Goal: Check status: Check status

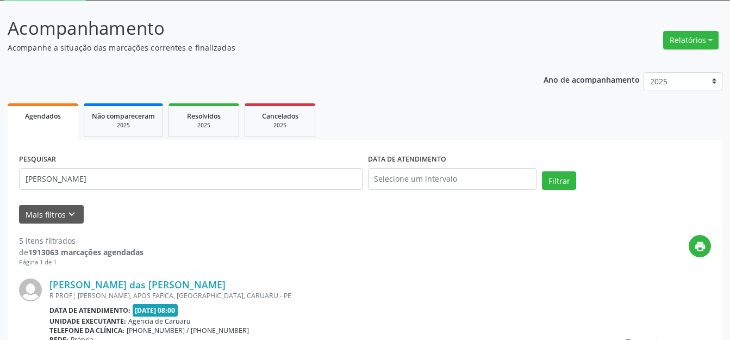
scroll to position [1, 0]
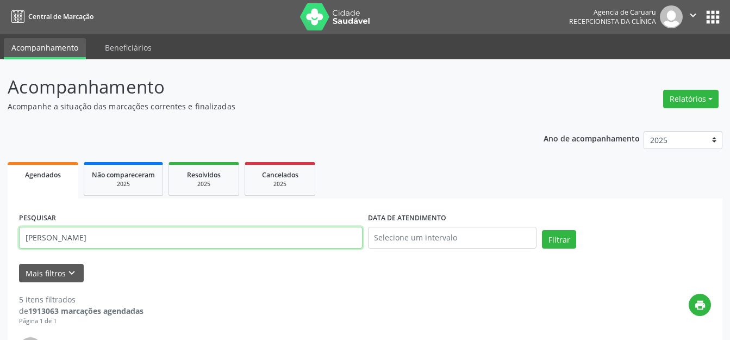
drag, startPoint x: 179, startPoint y: 228, endPoint x: 18, endPoint y: 234, distance: 161.6
paste input "[PERSON_NAME]"
type input "[PERSON_NAME]"
click at [542, 230] on button "Filtrar" at bounding box center [559, 239] width 34 height 18
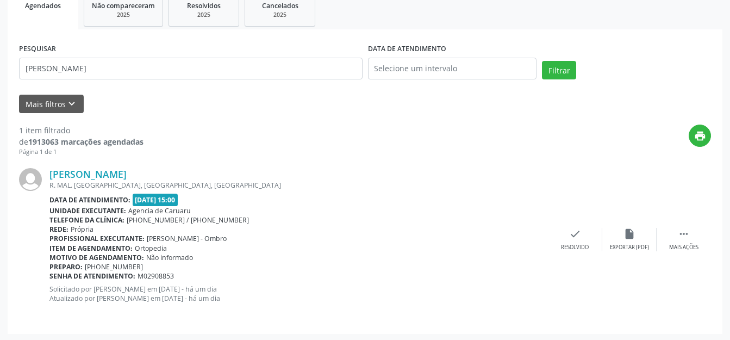
scroll to position [171, 0]
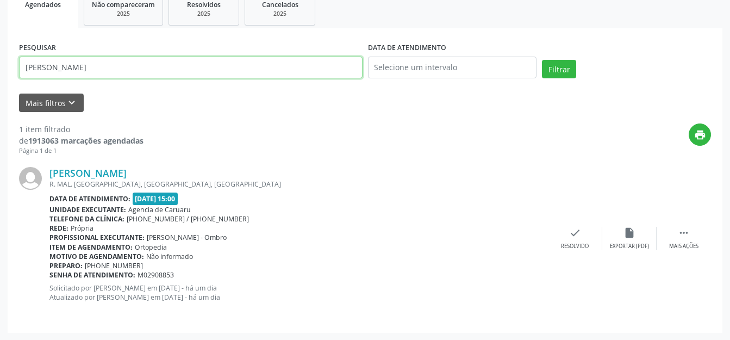
drag, startPoint x: 151, startPoint y: 62, endPoint x: 0, endPoint y: 71, distance: 150.9
click at [0, 71] on div "Acompanhamento Acompanhe a situação das marcações correntes e finalizadas Relat…" at bounding box center [365, 114] width 730 height 451
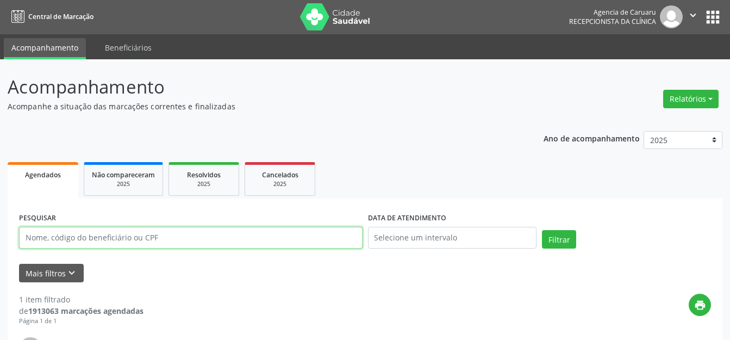
scroll to position [0, 0]
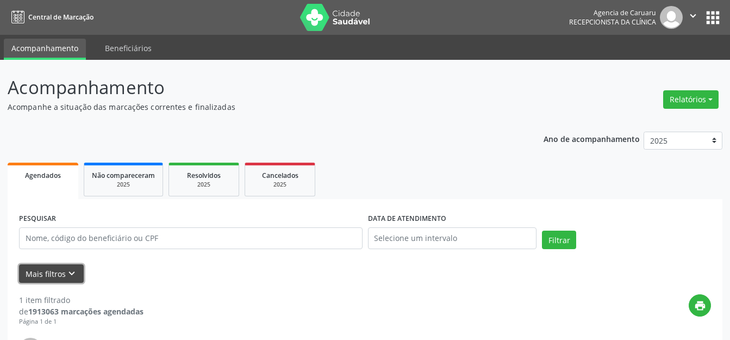
click at [67, 279] on icon "keyboard_arrow_down" at bounding box center [72, 273] width 12 height 12
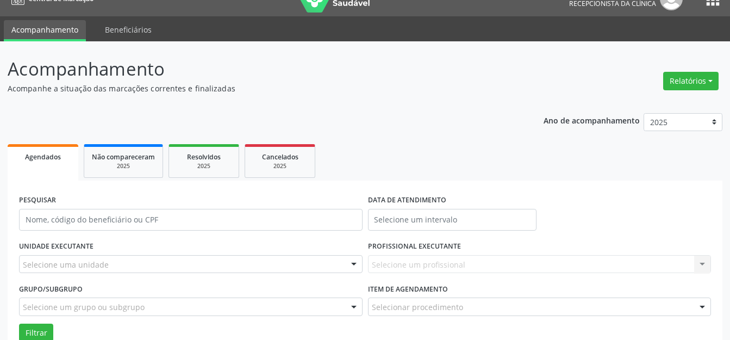
scroll to position [217, 0]
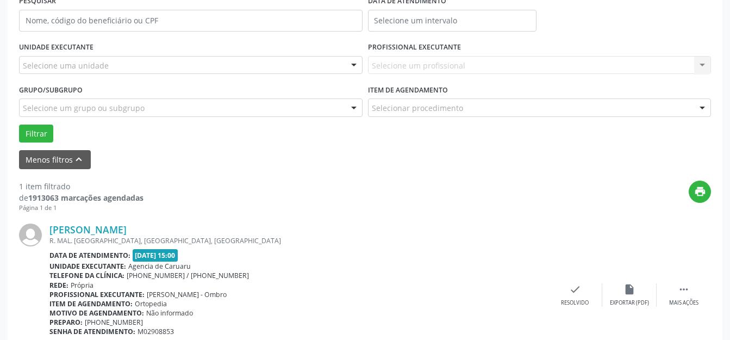
drag, startPoint x: 145, startPoint y: 46, endPoint x: 145, endPoint y: 66, distance: 20.1
click at [146, 46] on div "UNIDADE EXECUTANTE Selecione uma unidade Todos as unidades Agencia de Caruaru N…" at bounding box center [190, 60] width 349 height 42
click at [145, 66] on div "Selecione uma unidade" at bounding box center [191, 65] width 344 height 18
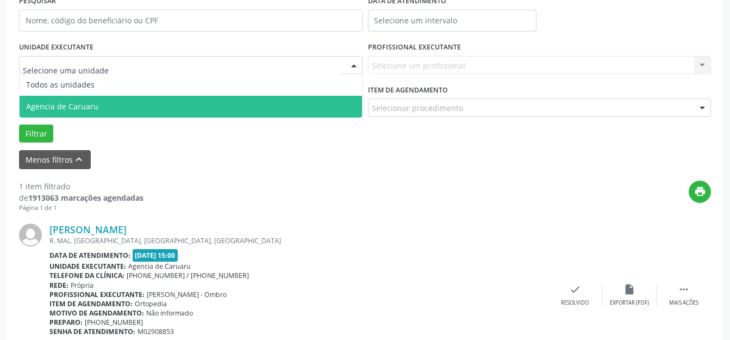
click at [115, 101] on span "Agencia de Caruaru" at bounding box center [191, 107] width 343 height 22
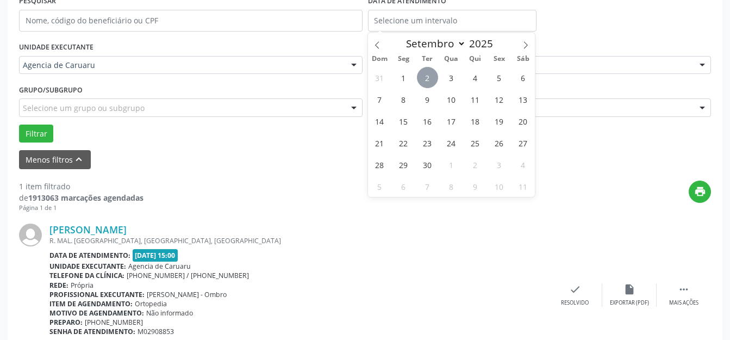
click at [427, 69] on span "2" at bounding box center [427, 77] width 21 height 21
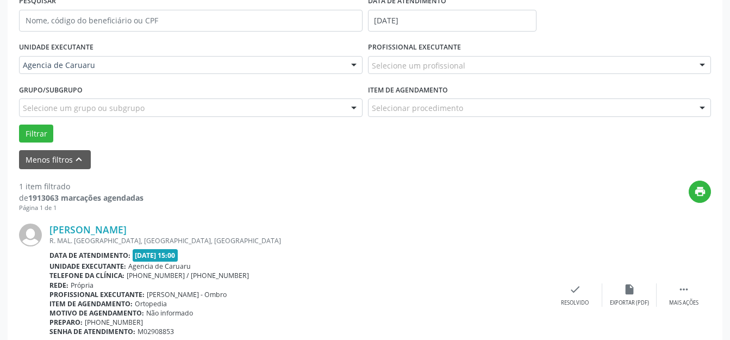
click at [420, 77] on div "PROFISSIONAL EXECUTANTE Selecione um profissional Todos os profissionais [PERSO…" at bounding box center [539, 60] width 349 height 42
click at [419, 58] on div "Selecione um profissional" at bounding box center [540, 65] width 344 height 18
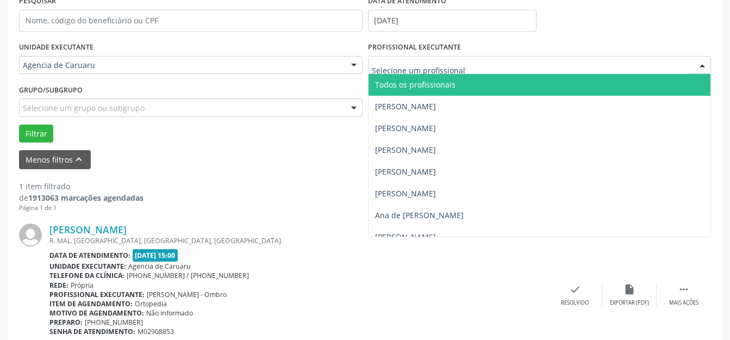
click at [412, 63] on input "text" at bounding box center [531, 71] width 318 height 22
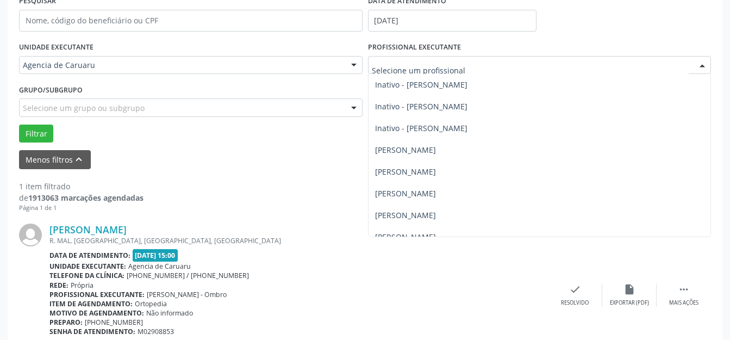
scroll to position [326, 0]
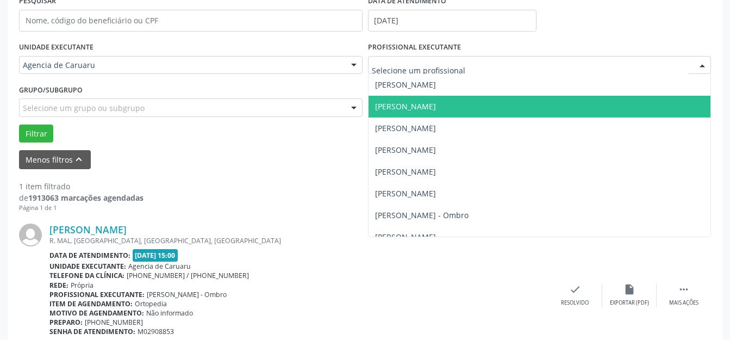
click at [422, 103] on span "[PERSON_NAME]" at bounding box center [405, 106] width 61 height 10
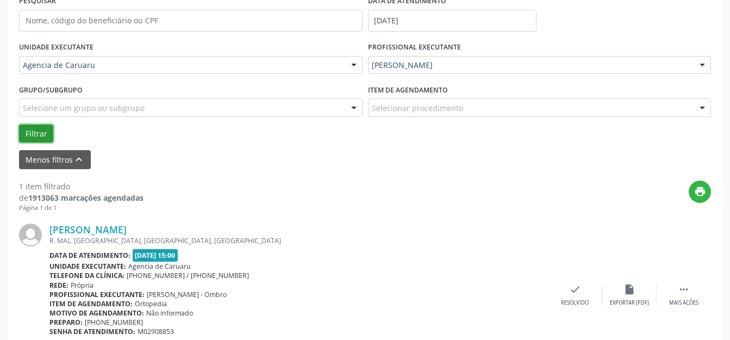
click at [29, 127] on button "Filtrar" at bounding box center [36, 134] width 34 height 18
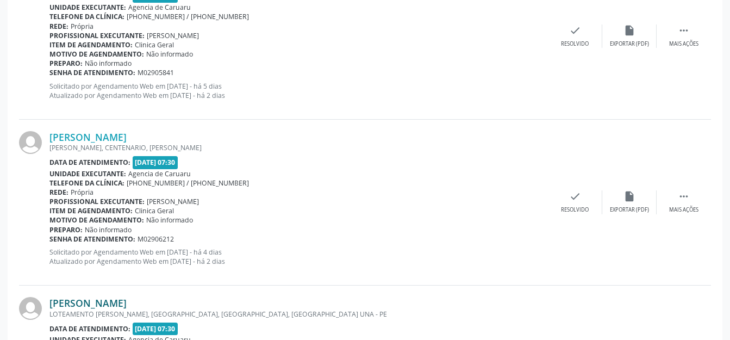
scroll to position [1305, 0]
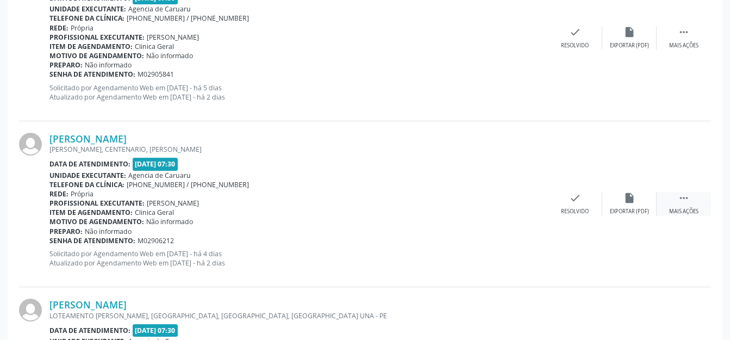
click at [685, 202] on icon "" at bounding box center [684, 198] width 12 height 12
click at [611, 194] on div "alarm_off Não compareceu" at bounding box center [629, 203] width 54 height 23
click at [625, 202] on icon "alarm_off" at bounding box center [630, 198] width 12 height 12
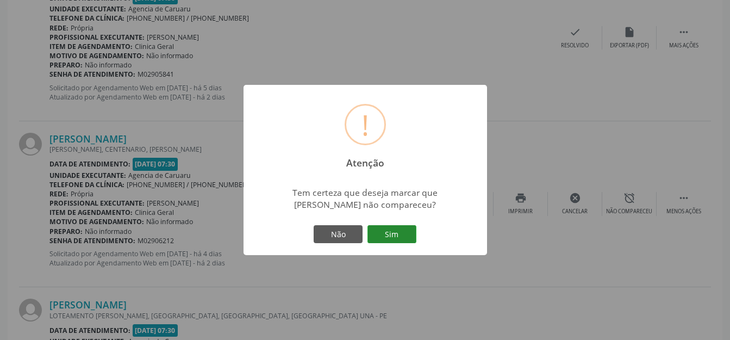
click at [400, 228] on button "Sim" at bounding box center [392, 234] width 49 height 18
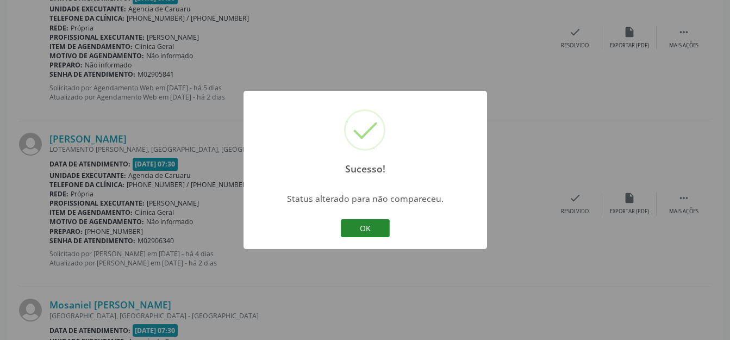
click at [362, 225] on button "OK" at bounding box center [365, 228] width 49 height 18
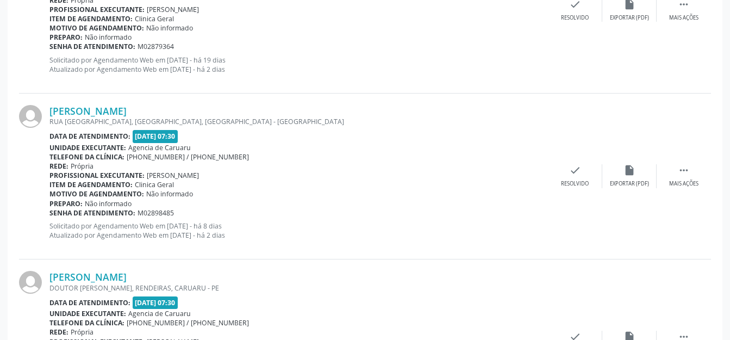
scroll to position [512, 0]
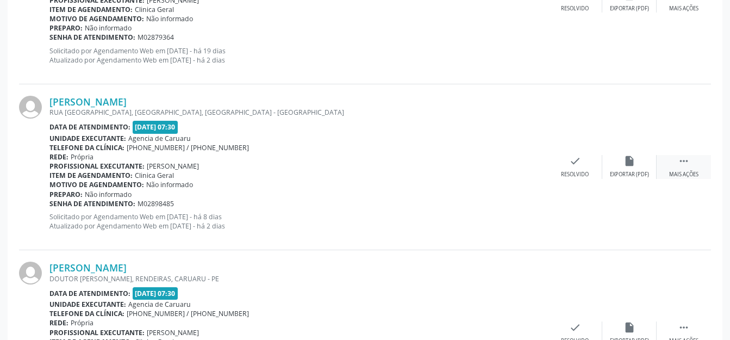
click at [686, 166] on icon "" at bounding box center [684, 161] width 12 height 12
click at [619, 157] on div "alarm_off Não compareceu" at bounding box center [629, 166] width 54 height 23
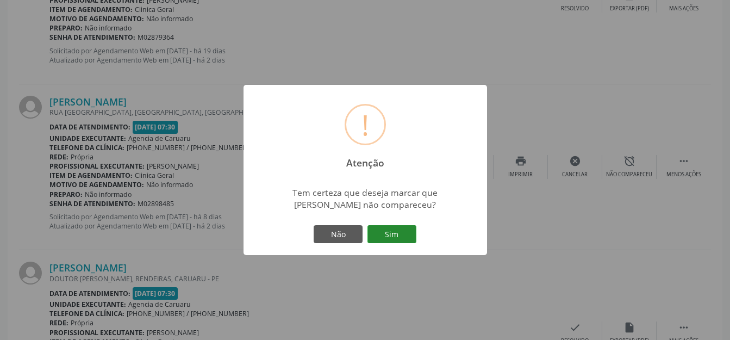
click at [403, 238] on button "Sim" at bounding box center [392, 234] width 49 height 18
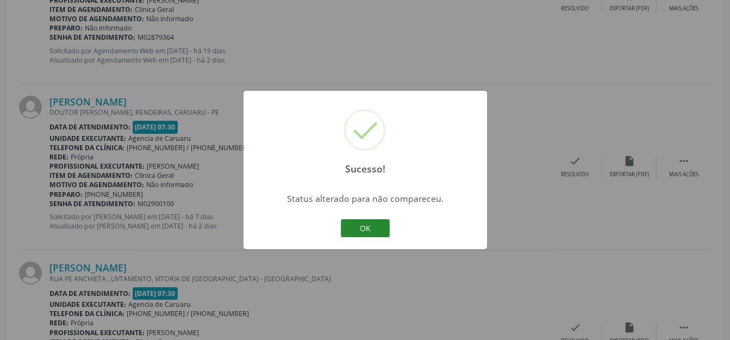
click at [370, 219] on button "OK" at bounding box center [365, 228] width 49 height 18
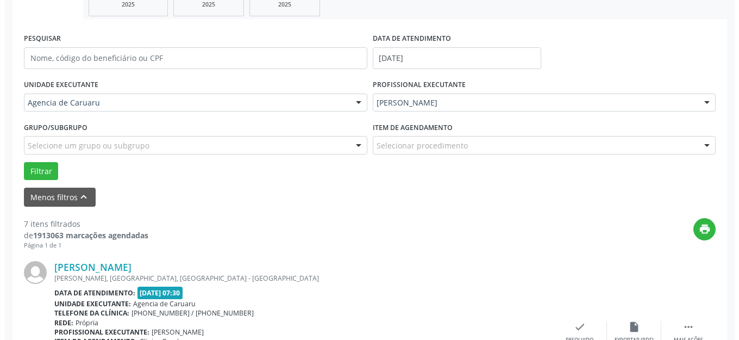
scroll to position [294, 0]
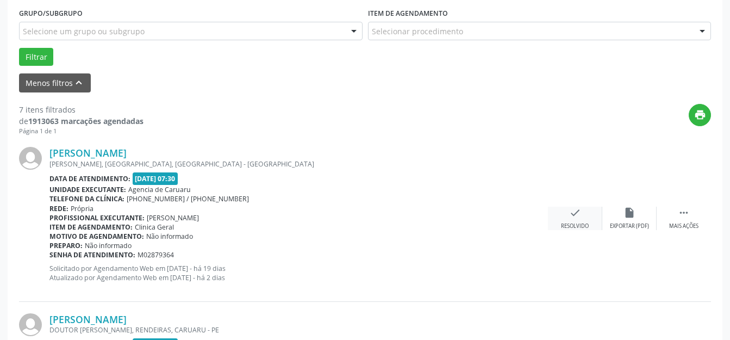
click at [582, 211] on div "check Resolvido" at bounding box center [575, 218] width 54 height 23
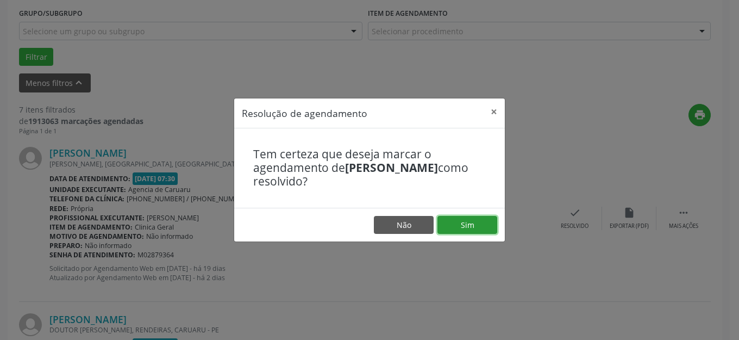
click at [458, 217] on button "Sim" at bounding box center [468, 225] width 60 height 18
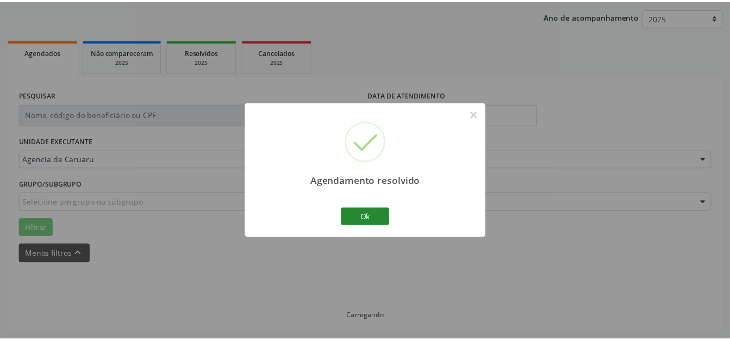
scroll to position [123, 0]
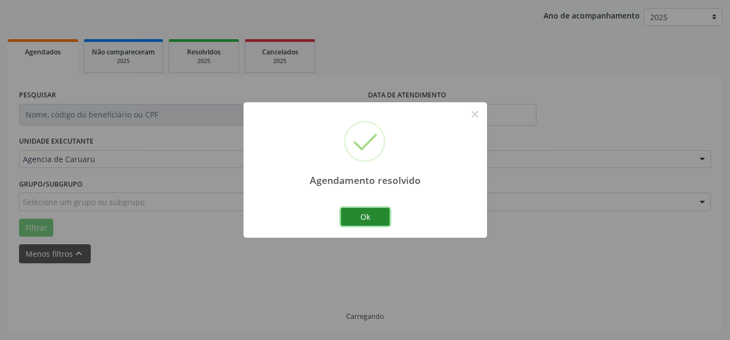
click at [364, 220] on button "Ok" at bounding box center [365, 217] width 49 height 18
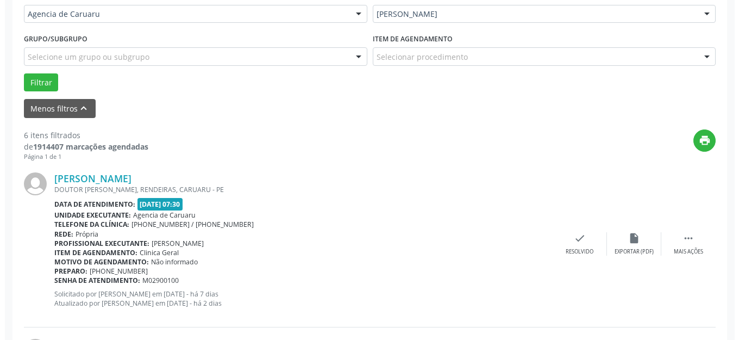
scroll to position [298, 0]
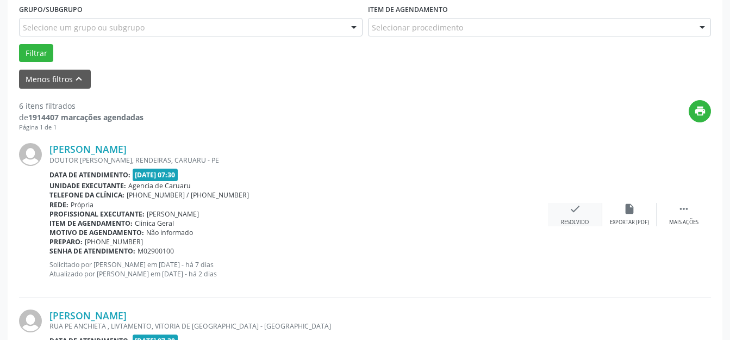
click at [587, 217] on div "check Resolvido" at bounding box center [575, 214] width 54 height 23
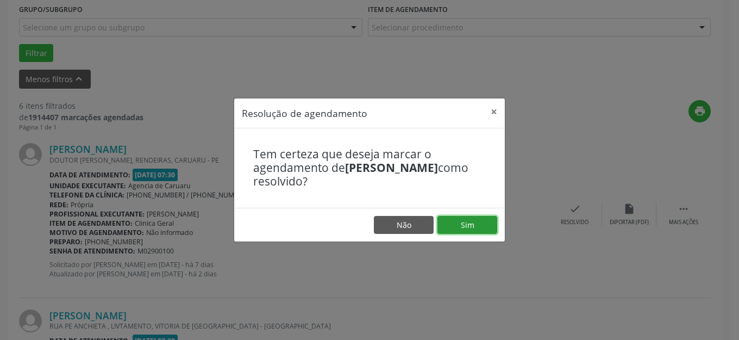
drag, startPoint x: 478, startPoint y: 225, endPoint x: 467, endPoint y: 192, distance: 35.1
click at [480, 223] on button "Sim" at bounding box center [468, 225] width 60 height 18
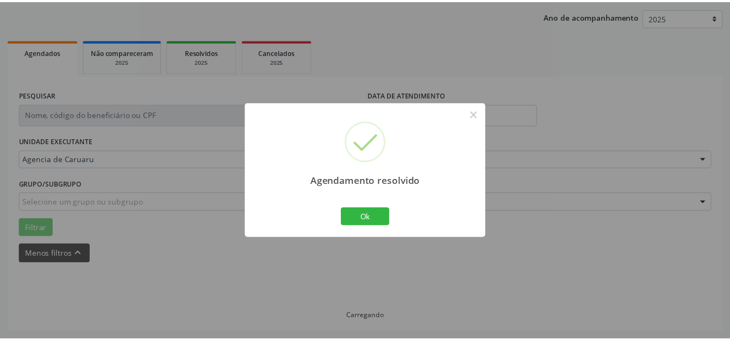
scroll to position [135, 0]
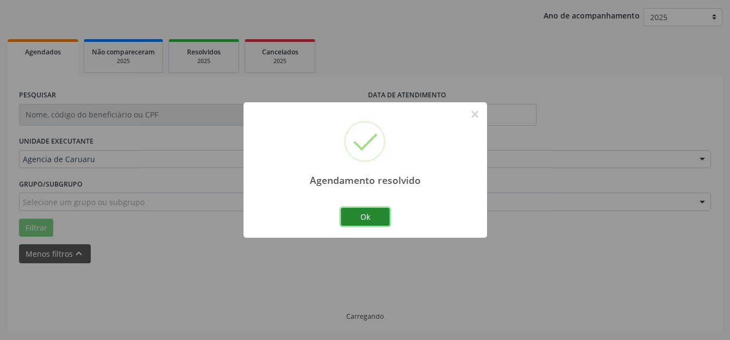
click at [356, 217] on button "Ok" at bounding box center [365, 217] width 49 height 18
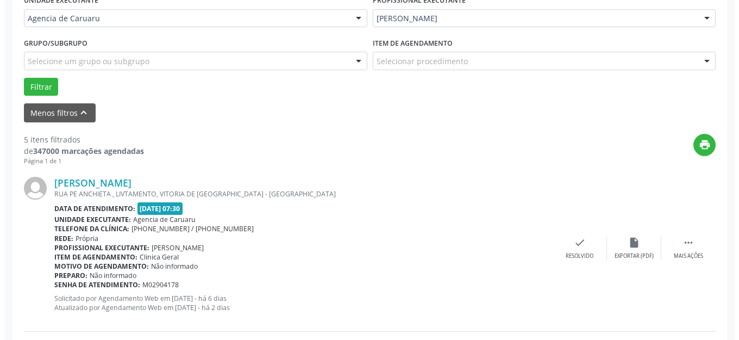
scroll to position [352, 0]
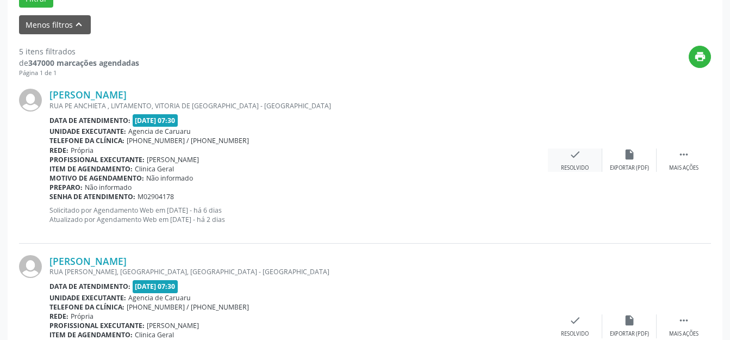
click at [581, 172] on div "Resolvido" at bounding box center [575, 168] width 28 height 8
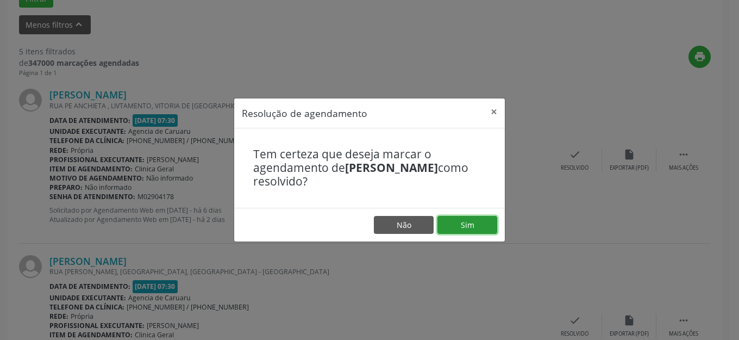
click at [464, 226] on button "Sim" at bounding box center [468, 225] width 60 height 18
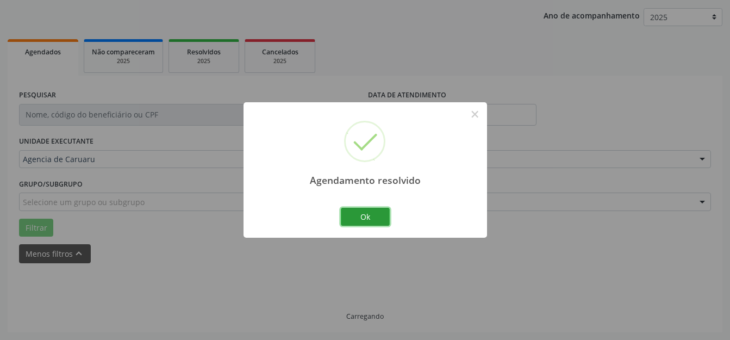
click at [377, 210] on button "Ok" at bounding box center [365, 217] width 49 height 18
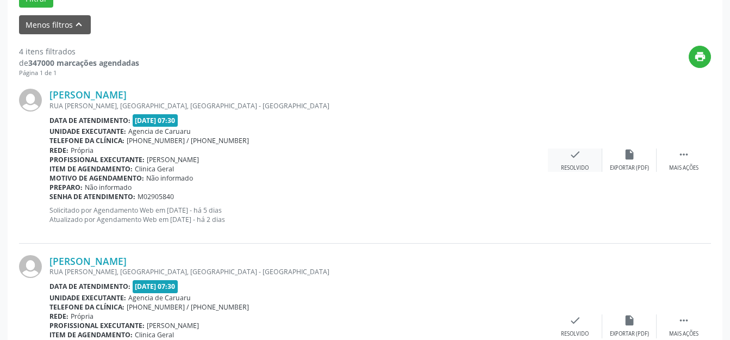
click at [583, 159] on div "check Resolvido" at bounding box center [575, 159] width 54 height 23
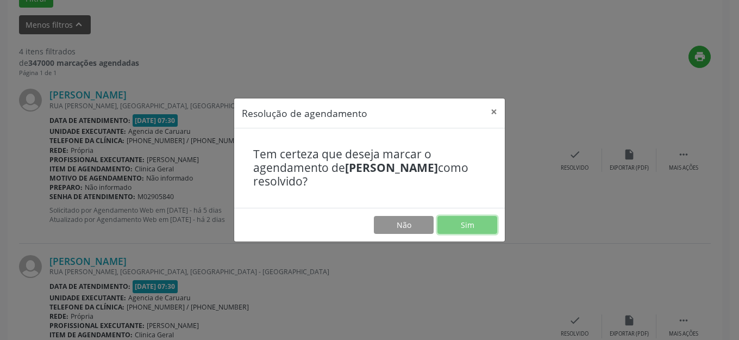
click at [459, 227] on button "Sim" at bounding box center [468, 225] width 60 height 18
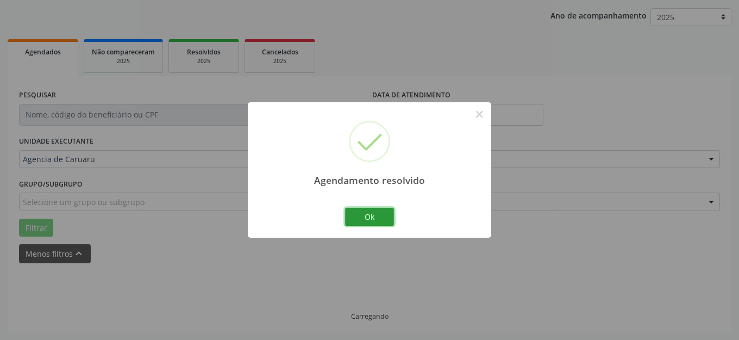
click at [365, 220] on button "Ok" at bounding box center [369, 217] width 49 height 18
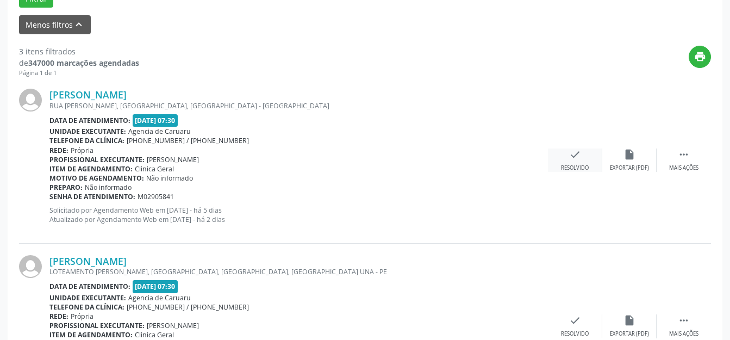
click at [578, 159] on icon "check" at bounding box center [575, 154] width 12 height 12
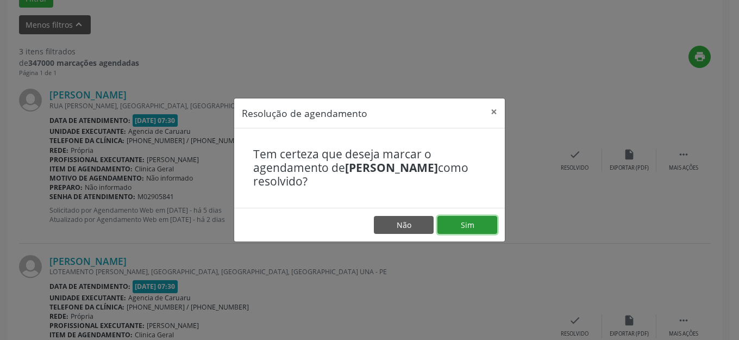
click at [449, 225] on button "Sim" at bounding box center [468, 225] width 60 height 18
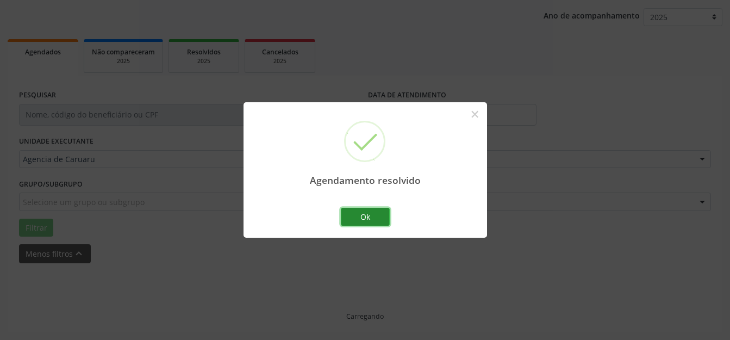
click at [367, 222] on button "Ok" at bounding box center [365, 217] width 49 height 18
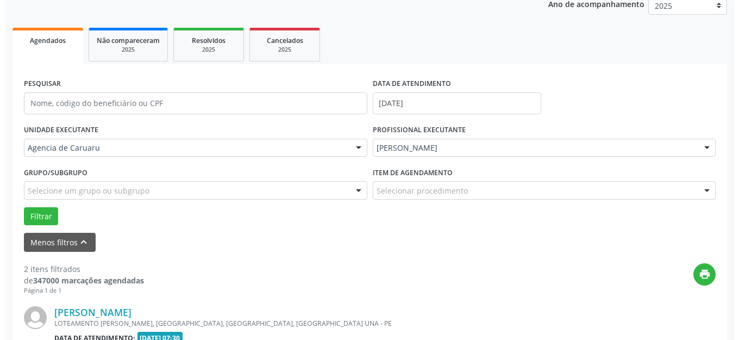
scroll to position [298, 0]
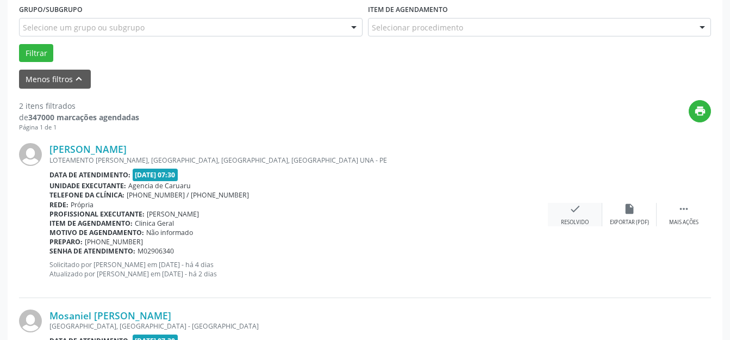
click at [567, 208] on div "check Resolvido" at bounding box center [575, 214] width 54 height 23
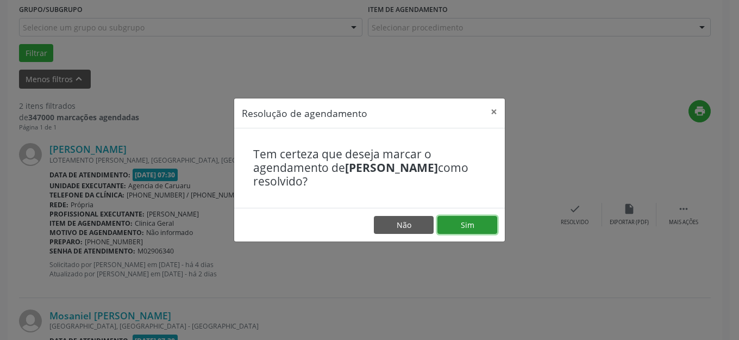
click at [446, 226] on button "Sim" at bounding box center [468, 225] width 60 height 18
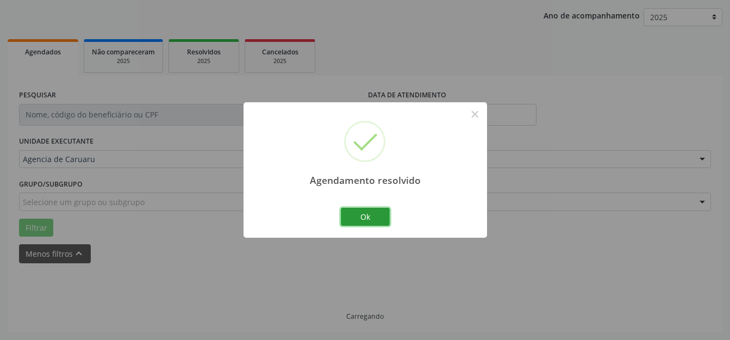
click at [352, 221] on button "Ok" at bounding box center [365, 217] width 49 height 18
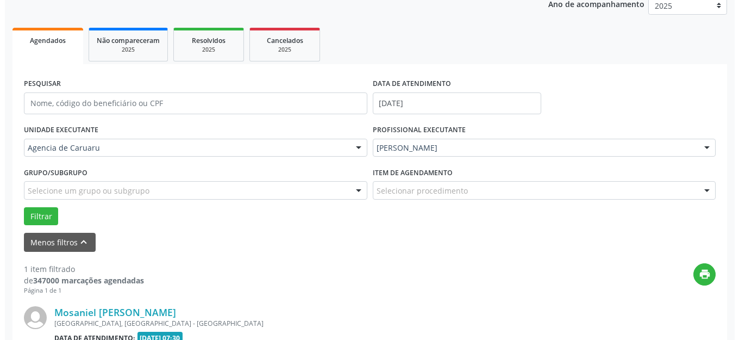
scroll to position [275, 0]
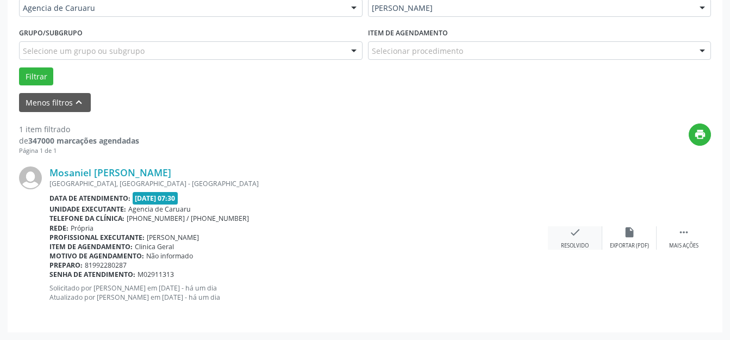
click at [571, 249] on div "Resolvido" at bounding box center [575, 246] width 28 height 8
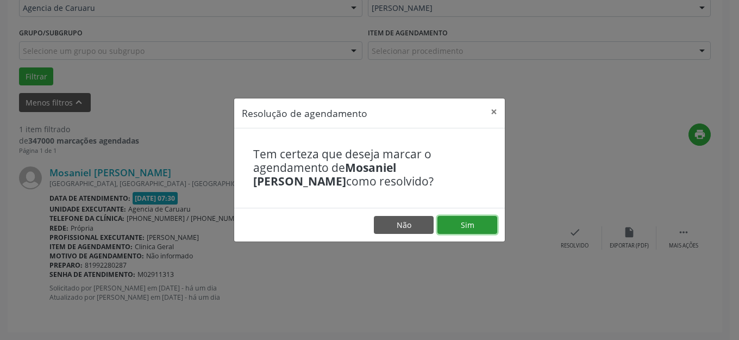
click at [457, 218] on button "Sim" at bounding box center [468, 225] width 60 height 18
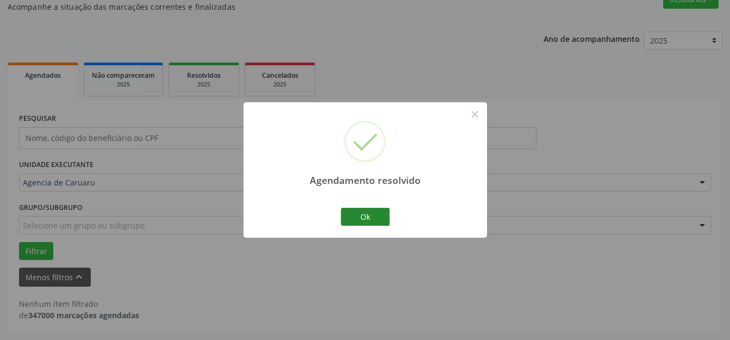
scroll to position [100, 0]
click at [380, 217] on button "Ok" at bounding box center [365, 217] width 49 height 18
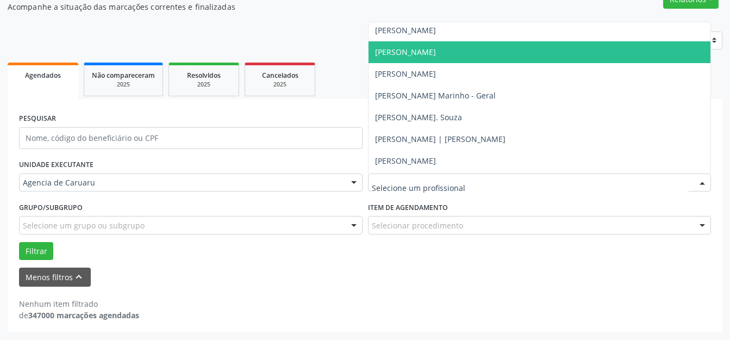
scroll to position [652, 0]
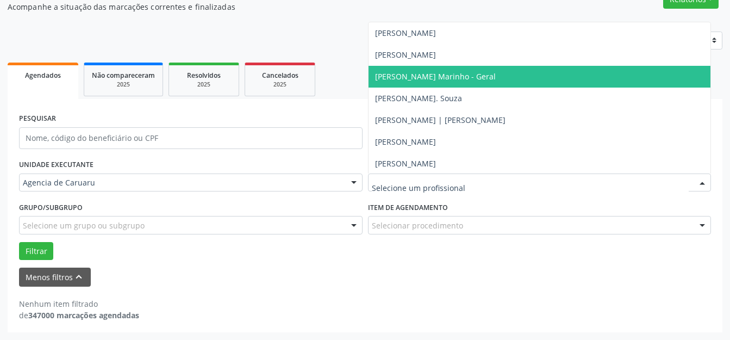
click at [417, 79] on span "[PERSON_NAME] Marinho - Geral" at bounding box center [435, 76] width 121 height 10
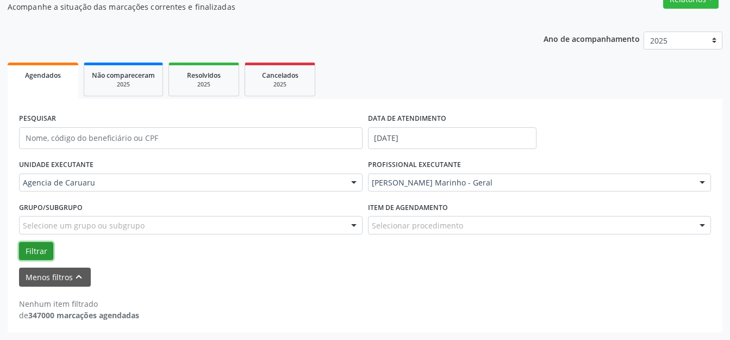
click at [41, 252] on button "Filtrar" at bounding box center [36, 251] width 34 height 18
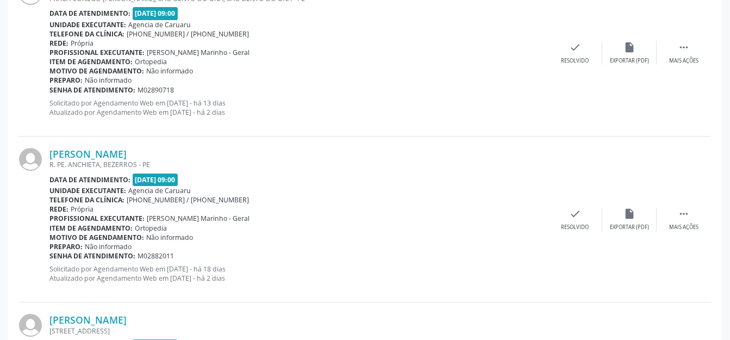
scroll to position [1813, 0]
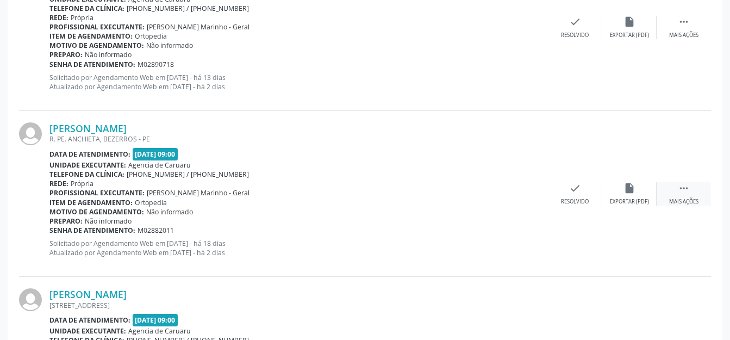
click at [674, 190] on div " Mais ações" at bounding box center [684, 193] width 54 height 23
click at [643, 191] on div "alarm_off Não compareceu" at bounding box center [629, 193] width 54 height 23
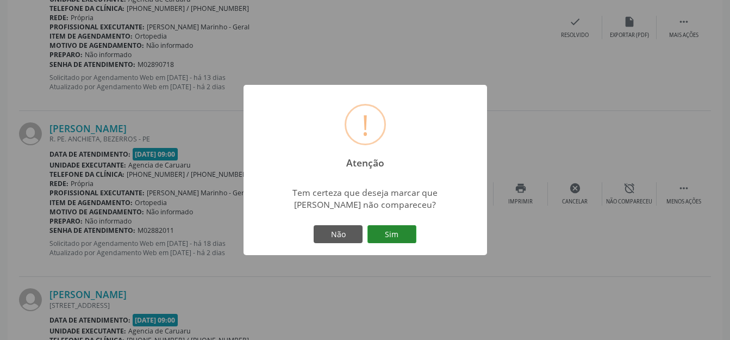
click at [379, 235] on button "Sim" at bounding box center [392, 234] width 49 height 18
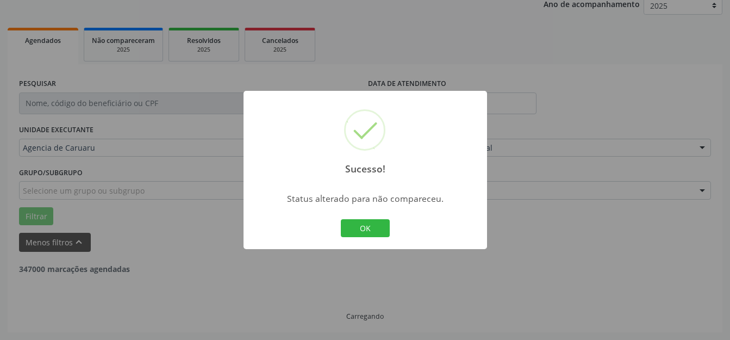
scroll to position [135, 0]
click at [374, 227] on button "OK" at bounding box center [365, 228] width 49 height 18
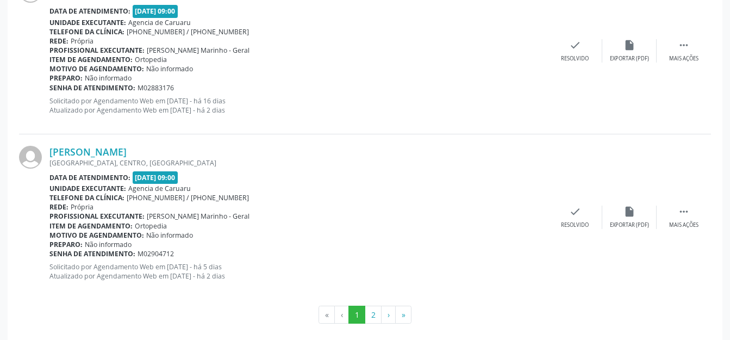
scroll to position [2629, 0]
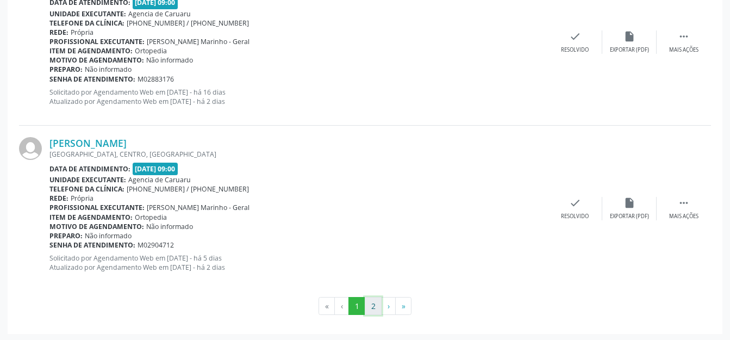
click at [375, 302] on button "2" at bounding box center [373, 306] width 17 height 18
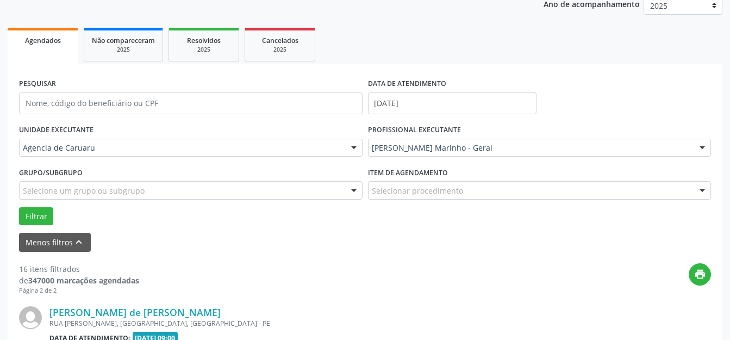
scroll to position [306, 0]
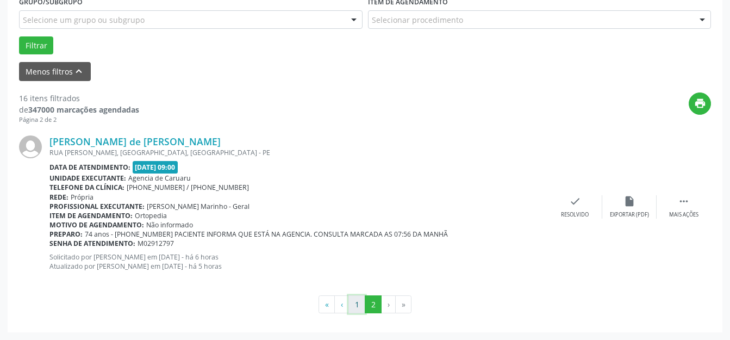
click at [361, 297] on button "1" at bounding box center [357, 304] width 17 height 18
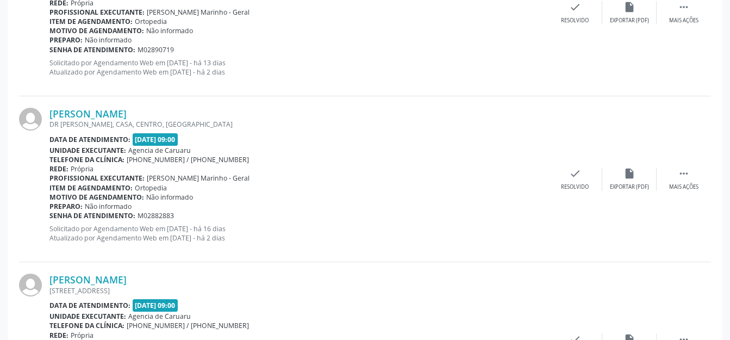
scroll to position [2045, 0]
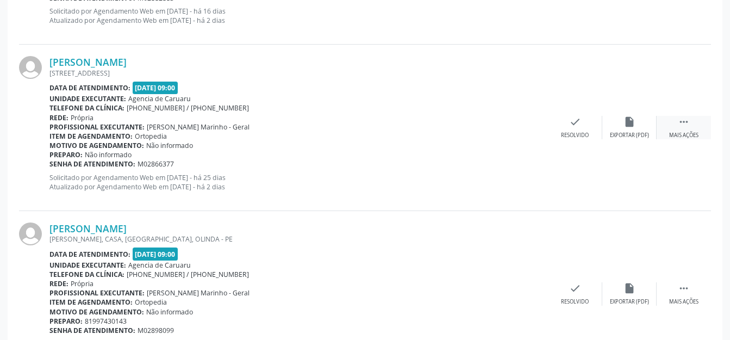
click at [677, 126] on div " Mais ações" at bounding box center [684, 127] width 54 height 23
click at [648, 126] on div "alarm_off Não compareceu" at bounding box center [629, 127] width 54 height 23
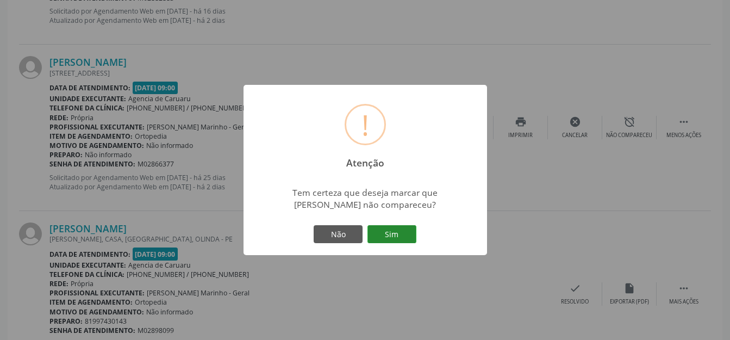
click at [388, 229] on button "Sim" at bounding box center [392, 234] width 49 height 18
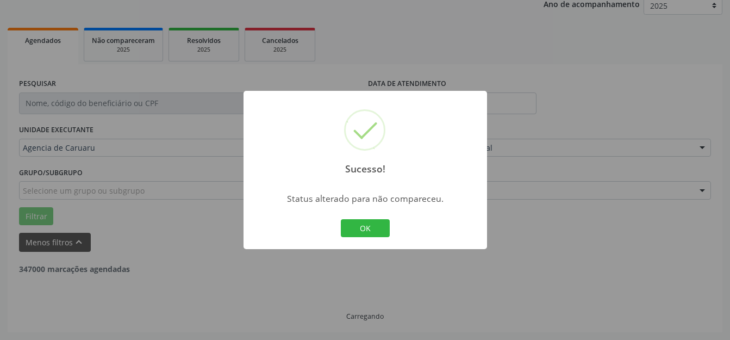
scroll to position [135, 0]
click at [360, 218] on div "OK Cancel" at bounding box center [365, 228] width 54 height 23
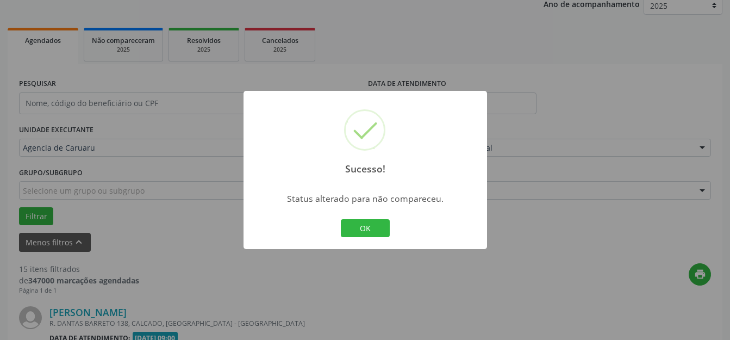
scroll to position [2045, 0]
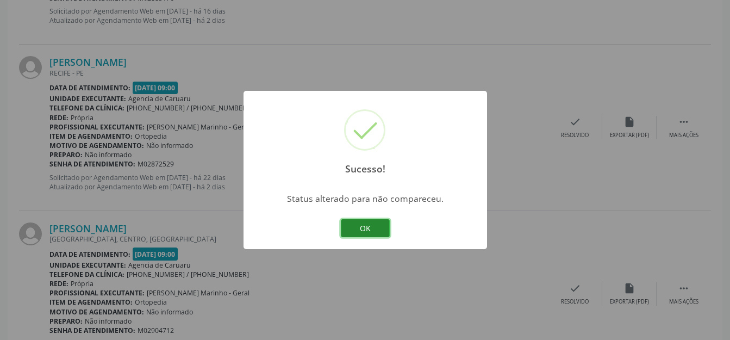
click at [370, 221] on button "OK" at bounding box center [365, 228] width 49 height 18
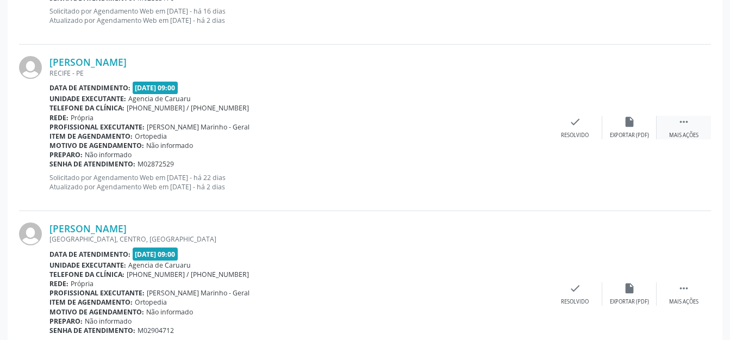
click at [690, 121] on div " Mais ações" at bounding box center [684, 127] width 54 height 23
click at [626, 128] on div "alarm_off Não compareceu" at bounding box center [629, 127] width 54 height 23
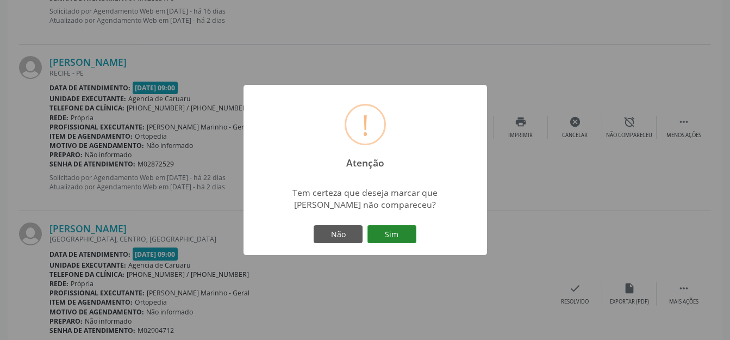
click at [403, 233] on button "Sim" at bounding box center [392, 234] width 49 height 18
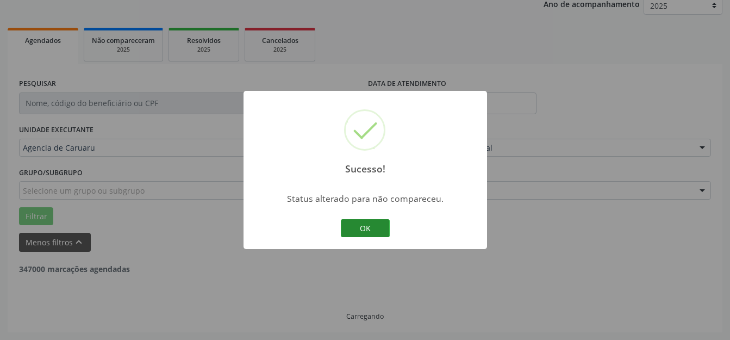
scroll to position [135, 0]
click at [385, 224] on button "OK" at bounding box center [365, 228] width 49 height 18
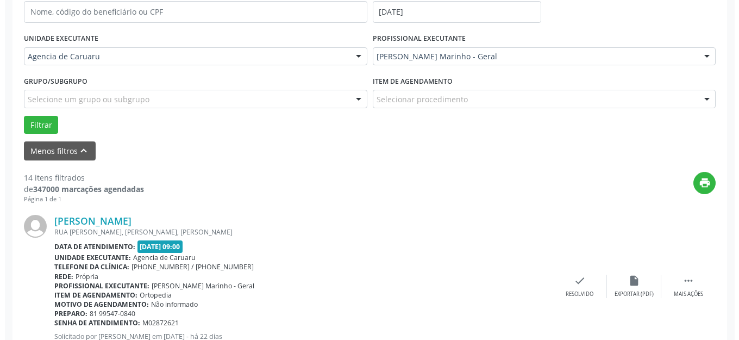
scroll to position [202, 0]
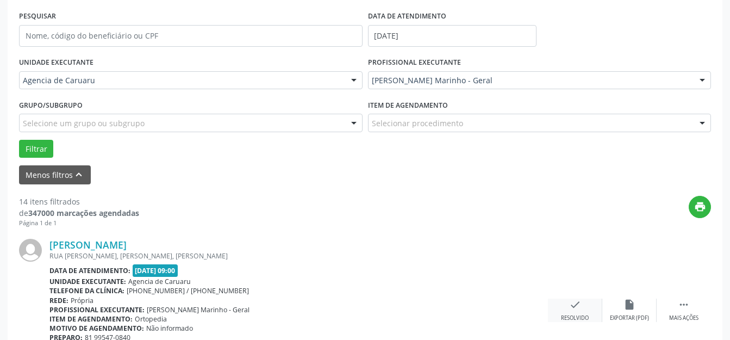
click at [599, 308] on div "check Resolvido" at bounding box center [575, 309] width 54 height 23
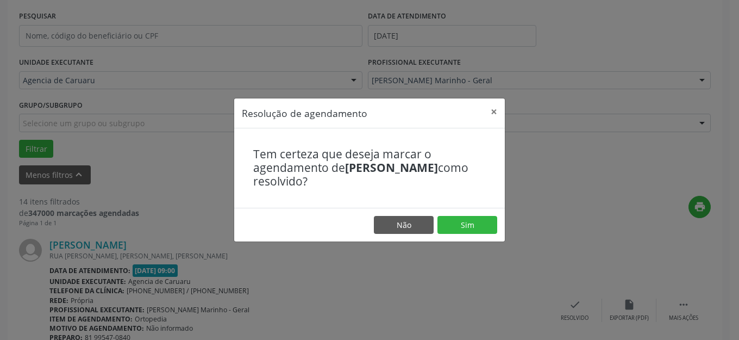
click at [482, 211] on footer "Não Sim" at bounding box center [369, 225] width 271 height 34
click at [475, 219] on button "Sim" at bounding box center [468, 225] width 60 height 18
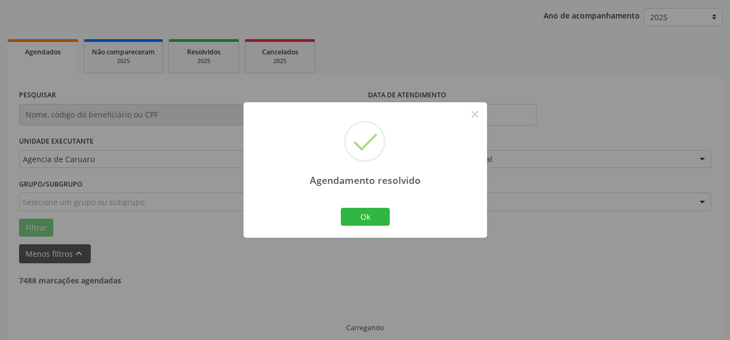
scroll to position [135, 0]
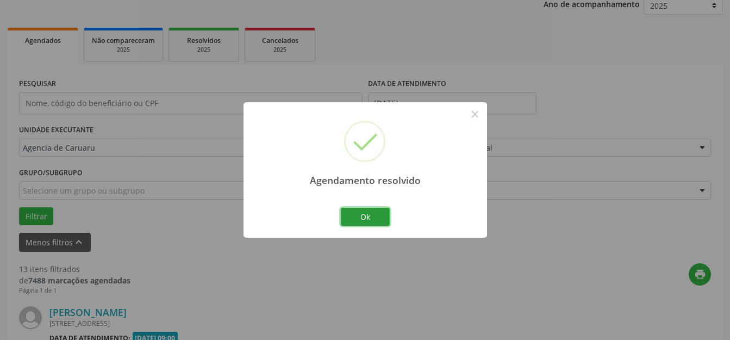
click at [368, 215] on button "Ok" at bounding box center [365, 217] width 49 height 18
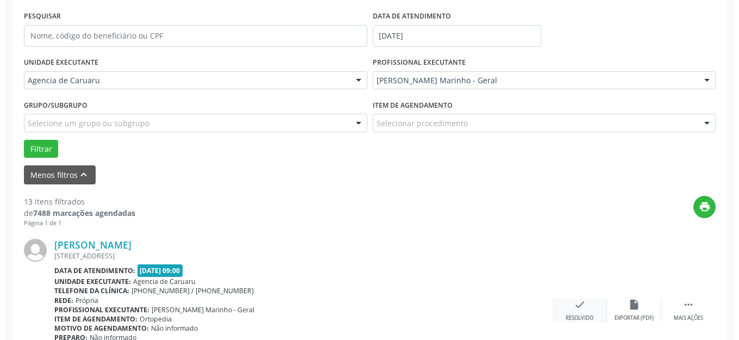
scroll to position [257, 0]
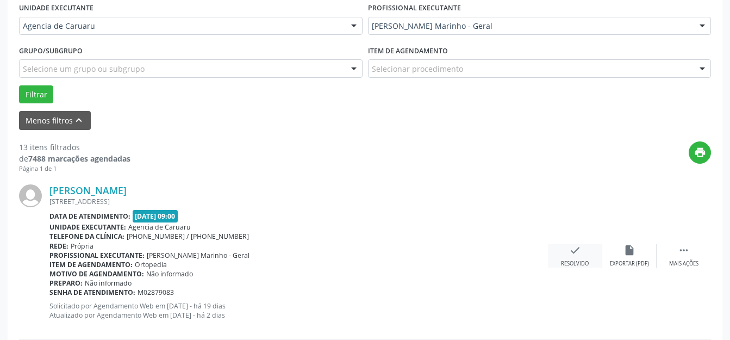
click at [563, 247] on div "check Resolvido" at bounding box center [575, 255] width 54 height 23
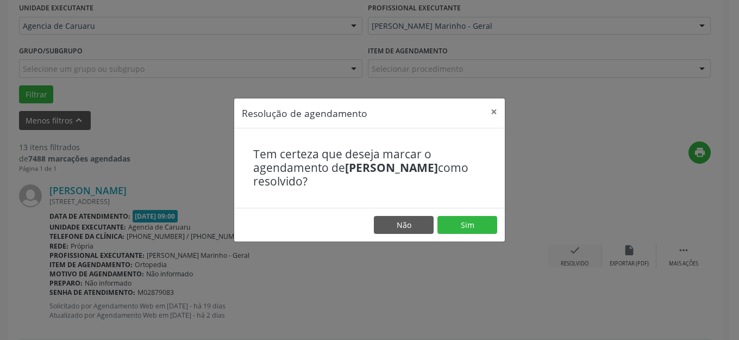
click at [445, 211] on footer "Não Sim" at bounding box center [369, 225] width 271 height 34
click at [464, 217] on button "Sim" at bounding box center [468, 225] width 60 height 18
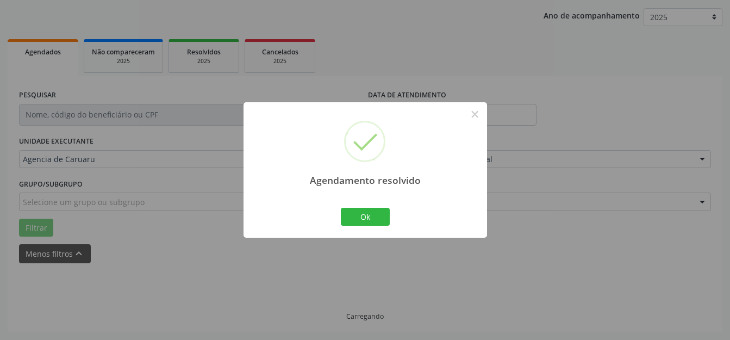
scroll to position [135, 0]
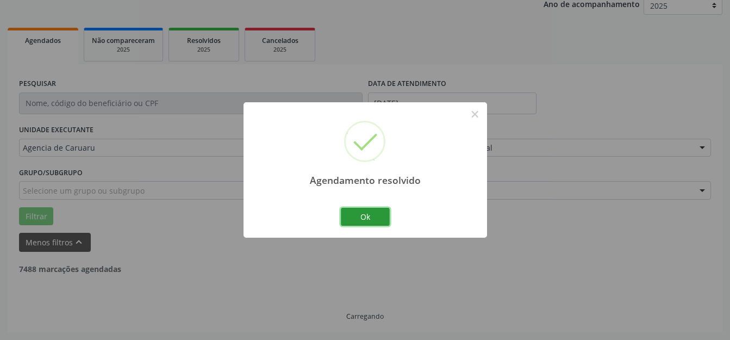
click at [380, 220] on button "Ok" at bounding box center [365, 217] width 49 height 18
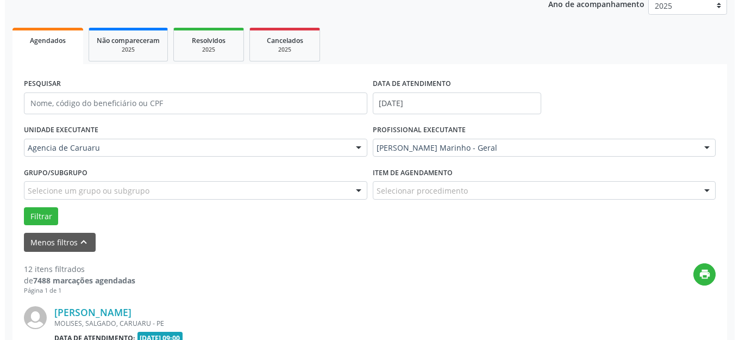
scroll to position [257, 0]
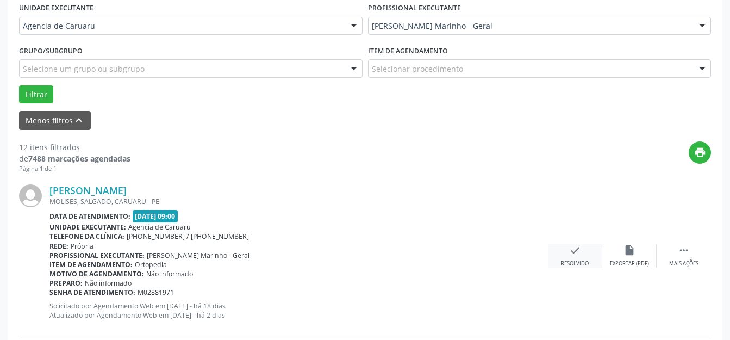
click at [570, 251] on icon "check" at bounding box center [575, 250] width 12 height 12
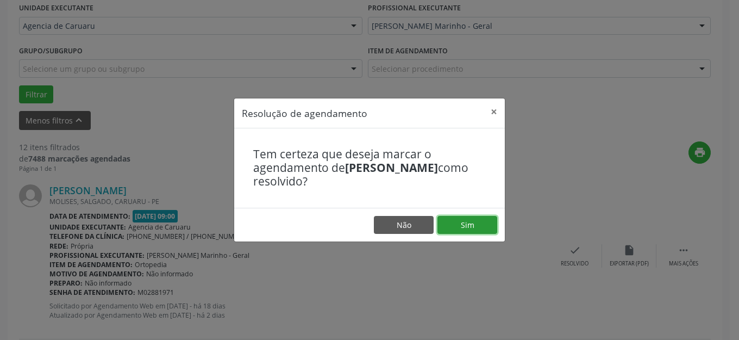
click at [457, 220] on button "Sim" at bounding box center [468, 225] width 60 height 18
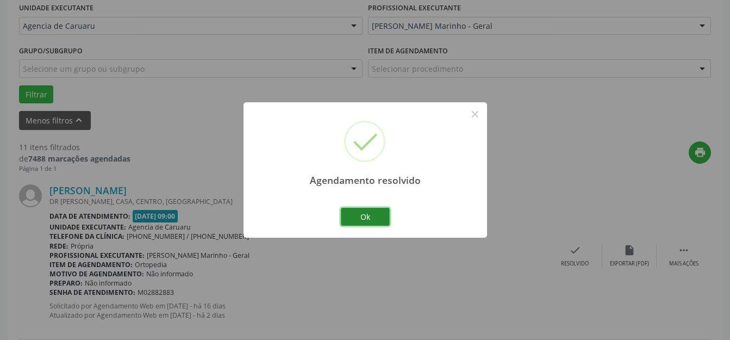
click at [383, 216] on button "Ok" at bounding box center [365, 217] width 49 height 18
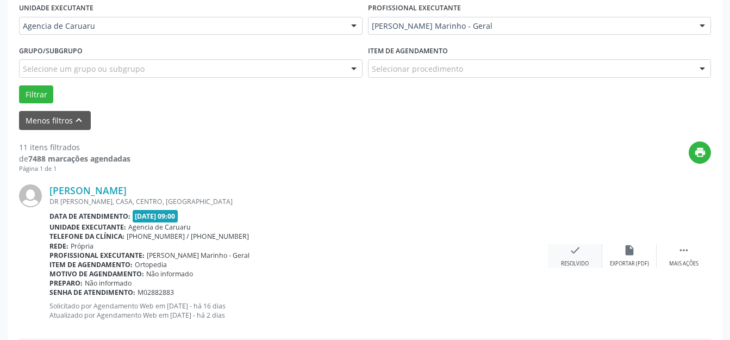
click at [566, 259] on div "check Resolvido" at bounding box center [575, 255] width 54 height 23
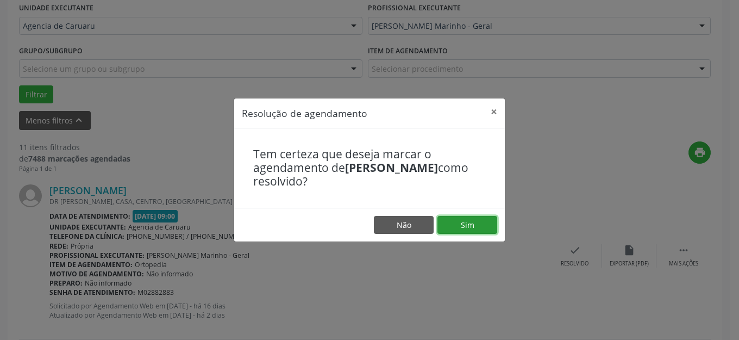
click at [459, 221] on button "Sim" at bounding box center [468, 225] width 60 height 18
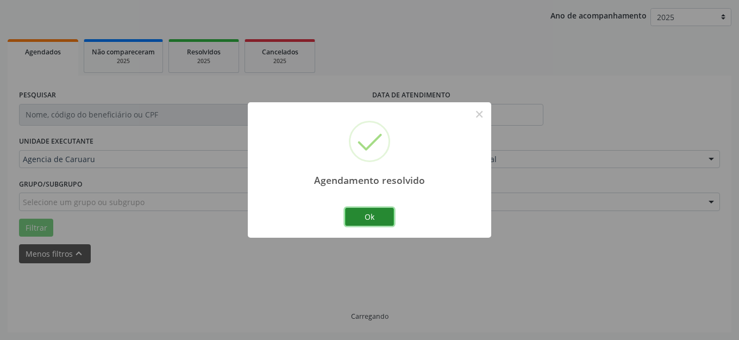
click at [385, 215] on button "Ok" at bounding box center [369, 217] width 49 height 18
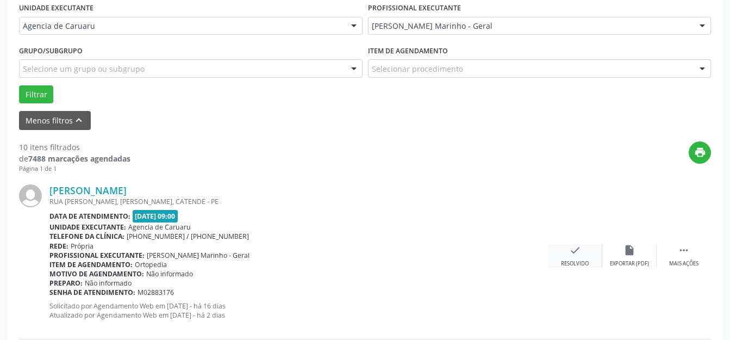
click at [565, 250] on div "check Resolvido" at bounding box center [575, 255] width 54 height 23
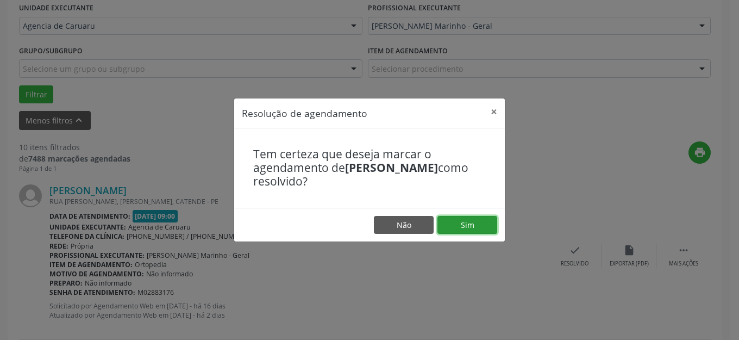
drag, startPoint x: 565, startPoint y: 250, endPoint x: 476, endPoint y: 231, distance: 91.8
click at [476, 231] on button "Sim" at bounding box center [468, 225] width 60 height 18
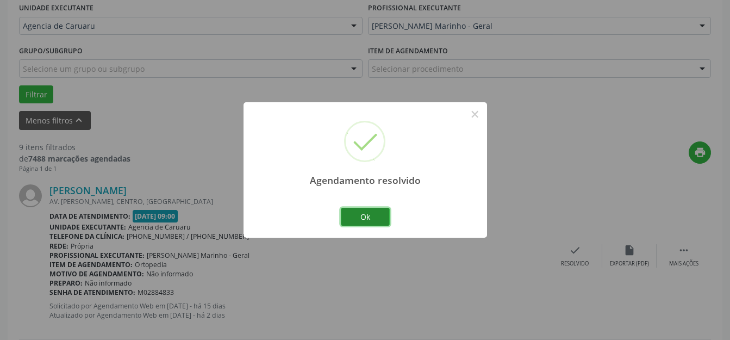
click at [359, 221] on button "Ok" at bounding box center [365, 217] width 49 height 18
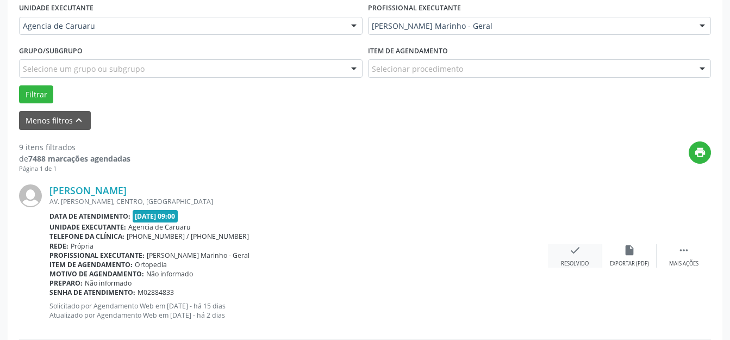
click at [577, 246] on icon "check" at bounding box center [575, 250] width 12 height 12
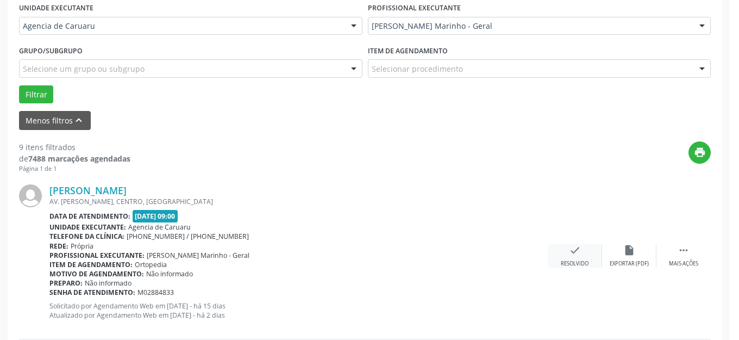
click at [485, 220] on div "Resolução de agendamento × Tem certeza que deseja marcar o agendamento de [PERS…" at bounding box center [369, 170] width 739 height 340
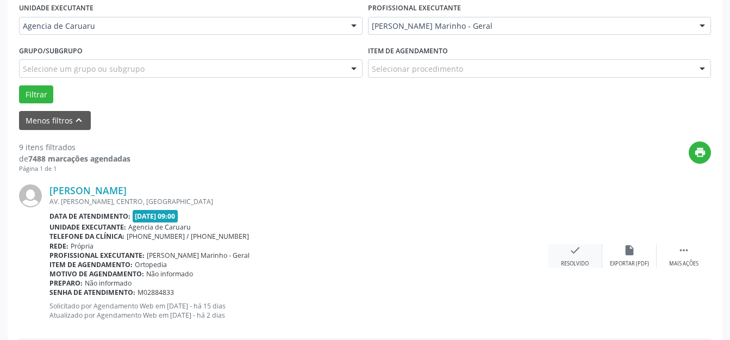
click at [576, 256] on icon "check" at bounding box center [575, 250] width 12 height 12
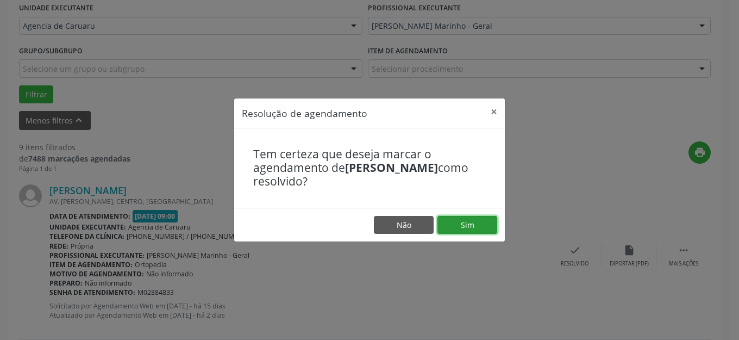
click at [477, 228] on button "Sim" at bounding box center [468, 225] width 60 height 18
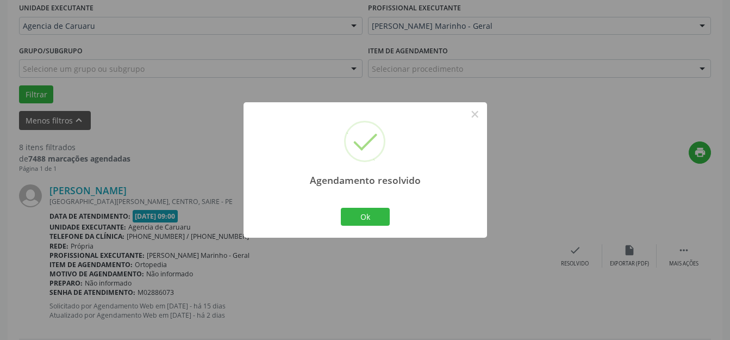
drag, startPoint x: 366, startPoint y: 236, endPoint x: 378, endPoint y: 233, distance: 11.9
click at [371, 236] on div at bounding box center [366, 237] width 244 height 2
click at [372, 210] on button "Ok" at bounding box center [365, 217] width 49 height 18
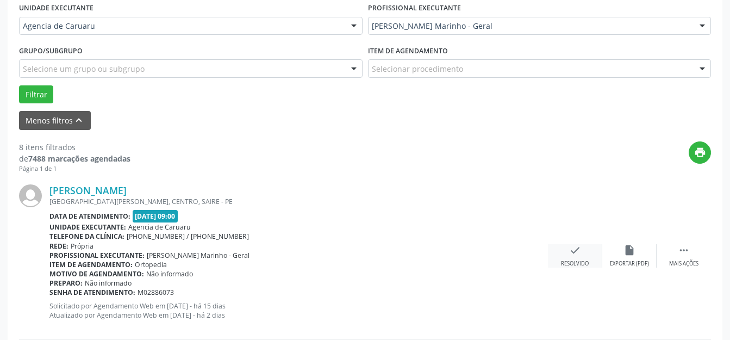
click at [564, 254] on div "check Resolvido" at bounding box center [575, 255] width 54 height 23
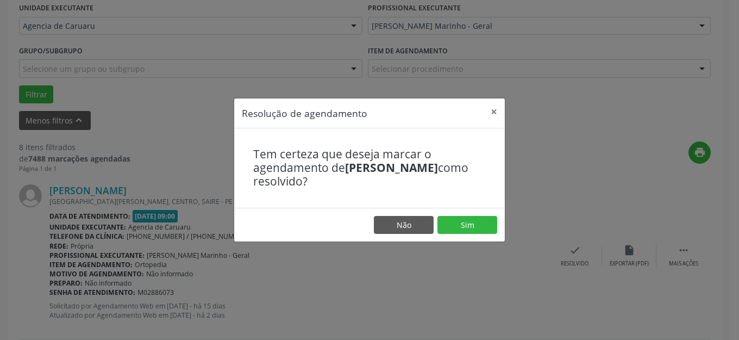
click at [469, 213] on footer "Não Sim" at bounding box center [369, 225] width 271 height 34
click at [469, 223] on button "Sim" at bounding box center [468, 225] width 60 height 18
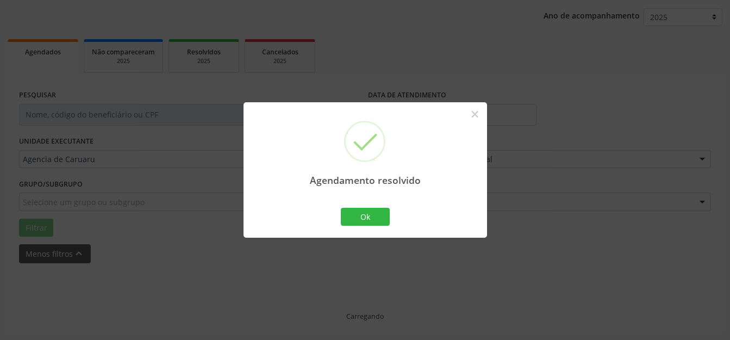
scroll to position [135, 0]
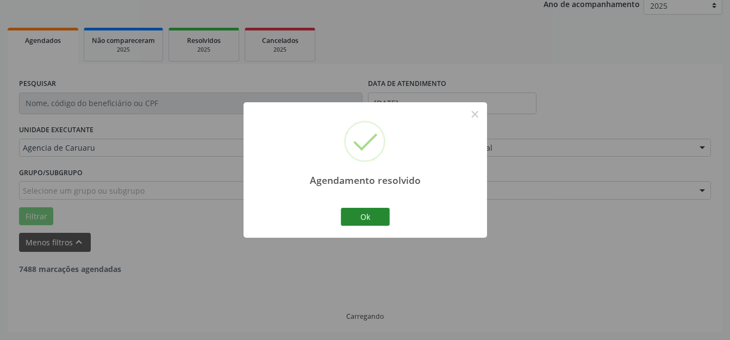
click at [369, 207] on div "Agendamento resolvido × Ok Cancel" at bounding box center [366, 169] width 244 height 135
click at [378, 225] on button "Ok" at bounding box center [365, 217] width 49 height 18
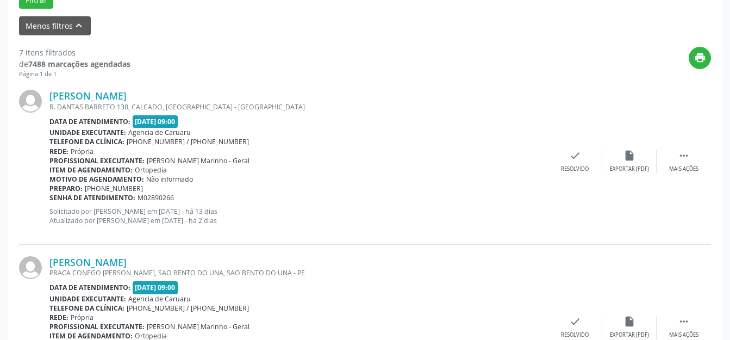
scroll to position [352, 0]
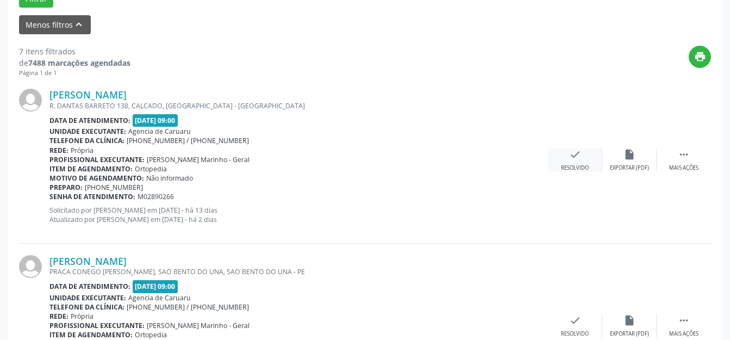
click at [578, 153] on icon "check" at bounding box center [575, 154] width 12 height 12
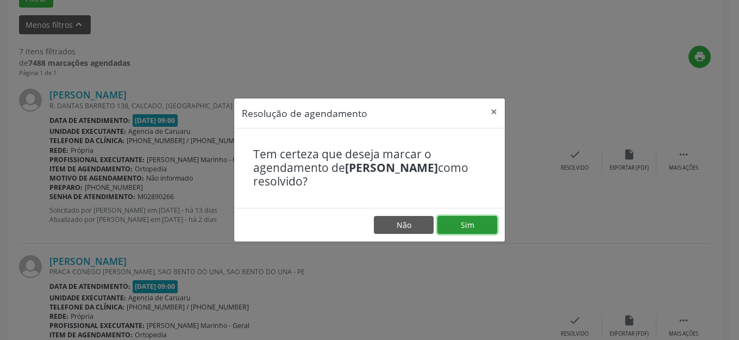
click at [468, 227] on button "Sim" at bounding box center [468, 225] width 60 height 18
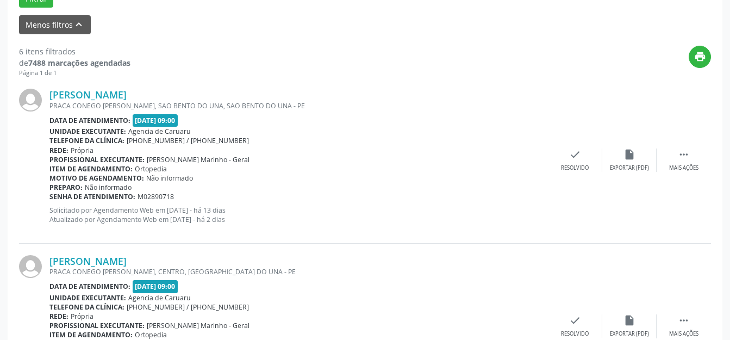
scroll to position [461, 0]
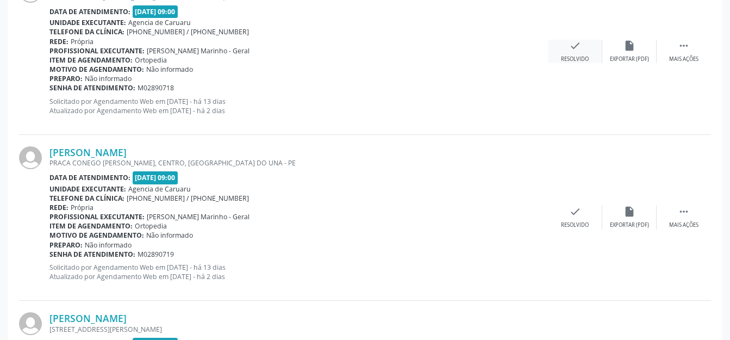
click at [573, 46] on icon "check" at bounding box center [575, 46] width 12 height 12
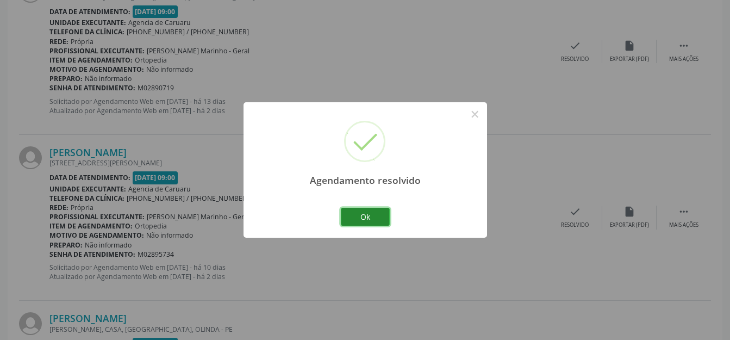
click at [374, 213] on button "Ok" at bounding box center [365, 217] width 49 height 18
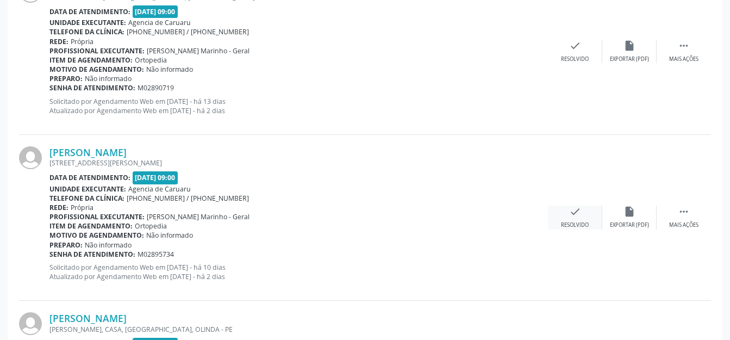
click at [578, 208] on icon "check" at bounding box center [575, 212] width 12 height 12
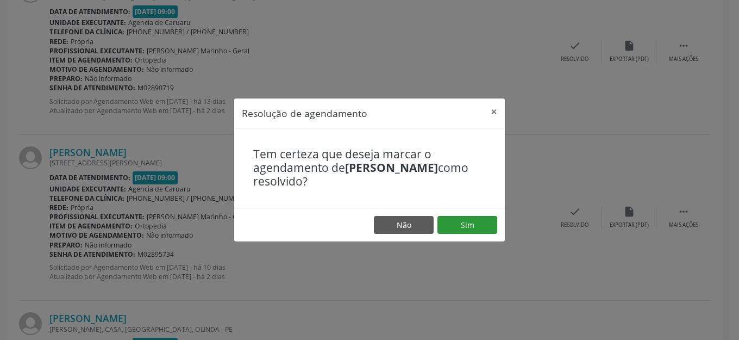
click at [471, 216] on footer "Não Sim" at bounding box center [369, 225] width 271 height 34
click at [462, 220] on button "Sim" at bounding box center [468, 225] width 60 height 18
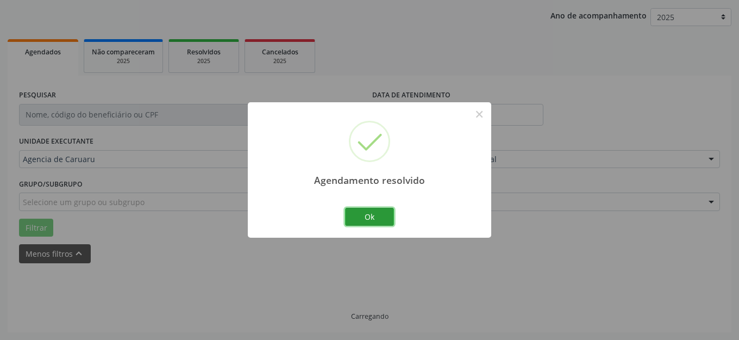
click at [382, 219] on button "Ok" at bounding box center [369, 217] width 49 height 18
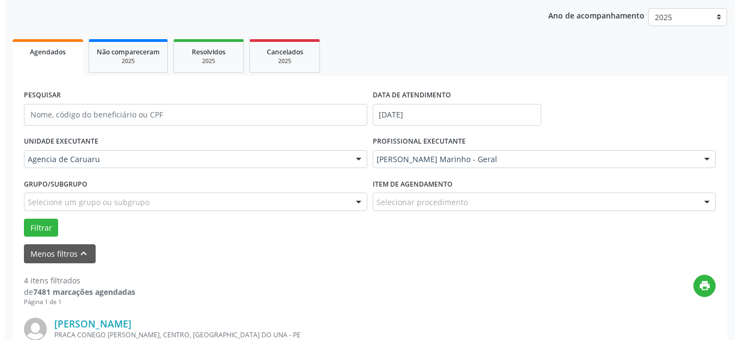
scroll to position [298, 0]
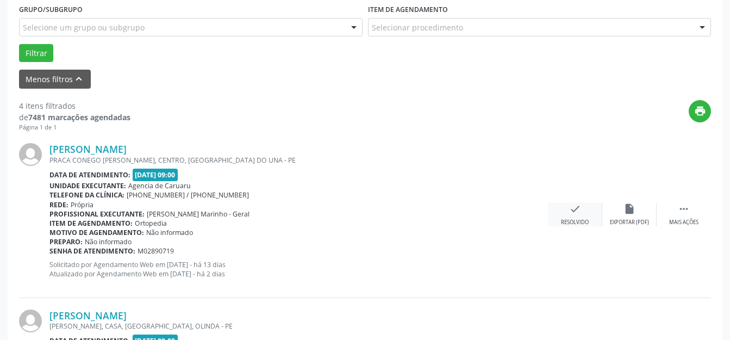
click at [583, 219] on div "Resolvido" at bounding box center [575, 223] width 28 height 8
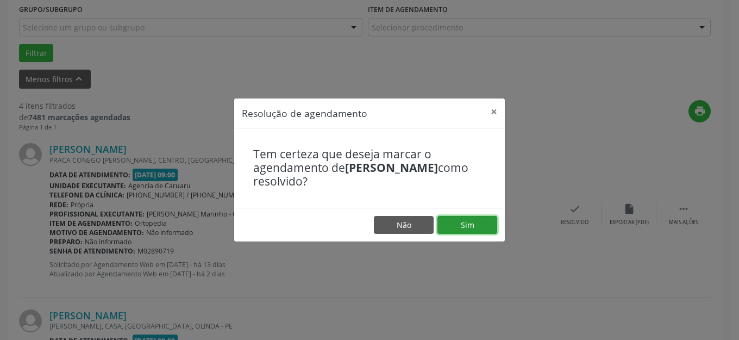
click at [476, 229] on button "Sim" at bounding box center [468, 225] width 60 height 18
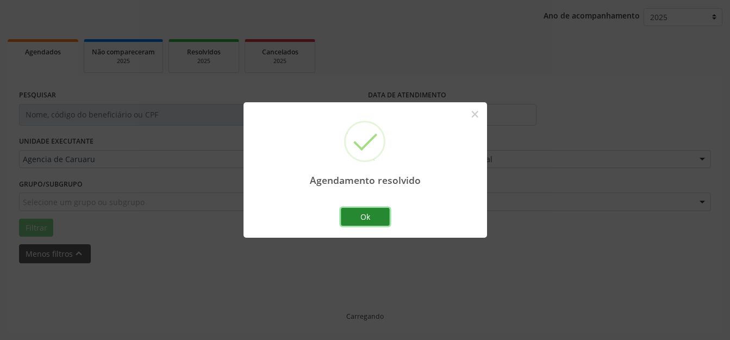
click at [381, 221] on button "Ok" at bounding box center [365, 217] width 49 height 18
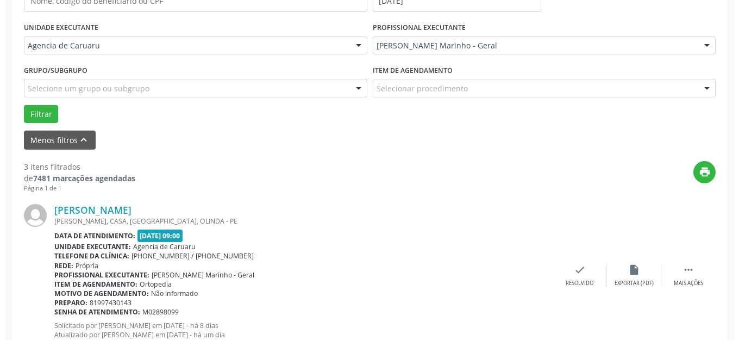
scroll to position [244, 0]
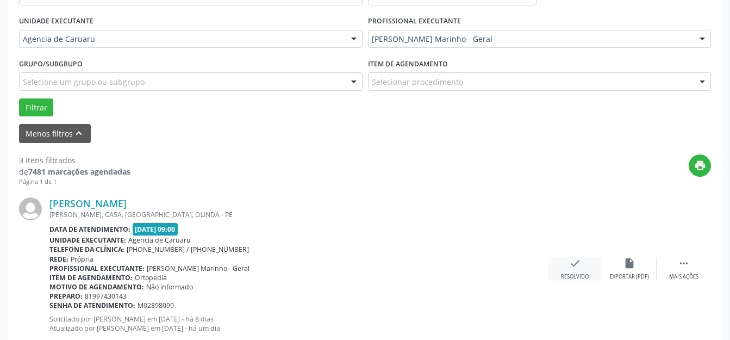
click at [562, 264] on div "check Resolvido" at bounding box center [575, 268] width 54 height 23
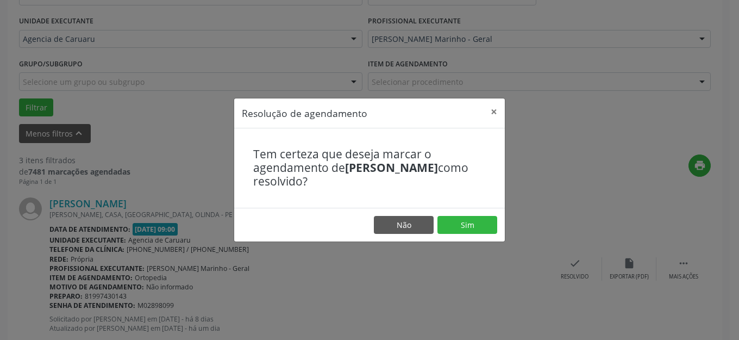
click at [482, 235] on footer "Não Sim" at bounding box center [369, 225] width 271 height 34
click at [459, 223] on button "Sim" at bounding box center [468, 225] width 60 height 18
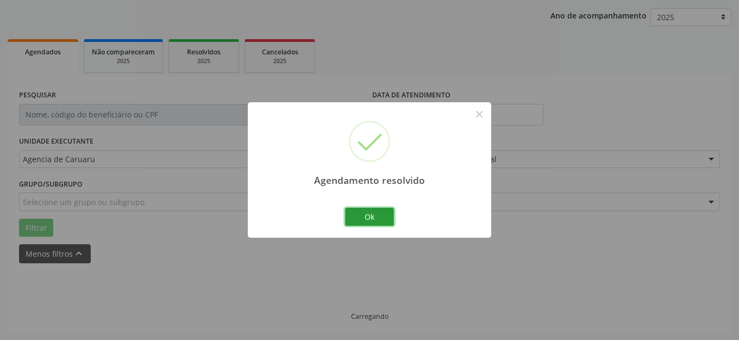
click at [380, 219] on button "Ok" at bounding box center [369, 217] width 49 height 18
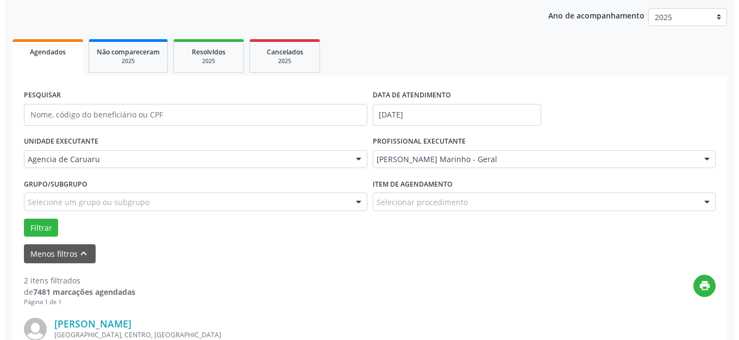
scroll to position [287, 0]
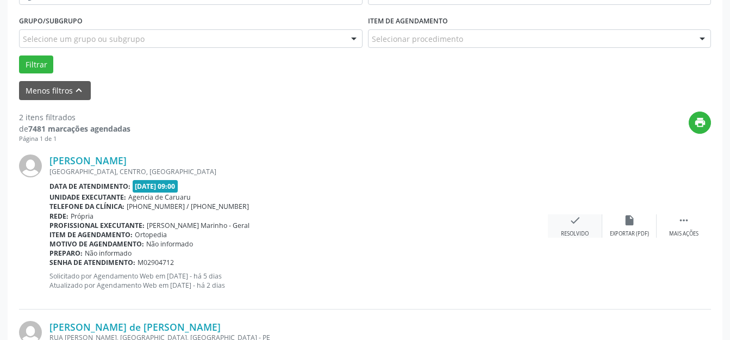
click at [571, 228] on div "check Resolvido" at bounding box center [575, 225] width 54 height 23
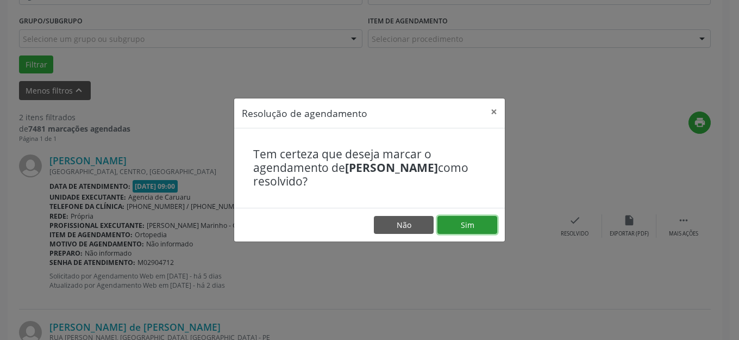
click at [478, 226] on button "Sim" at bounding box center [468, 225] width 60 height 18
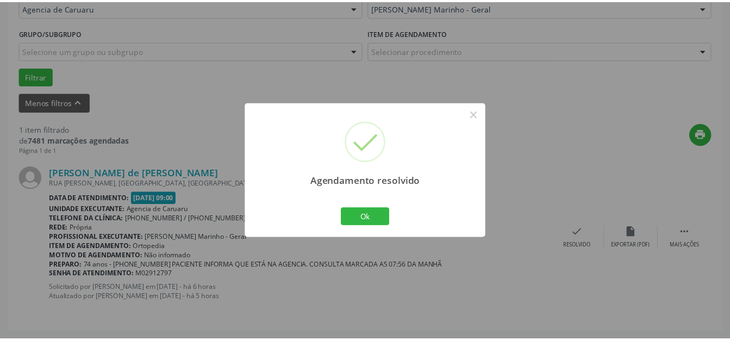
scroll to position [123, 0]
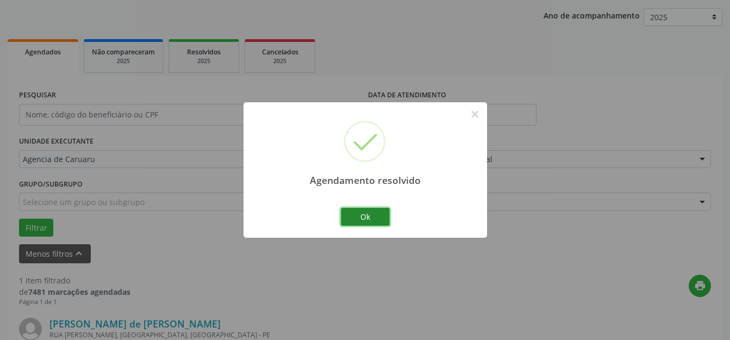
click at [362, 209] on button "Ok" at bounding box center [365, 217] width 49 height 18
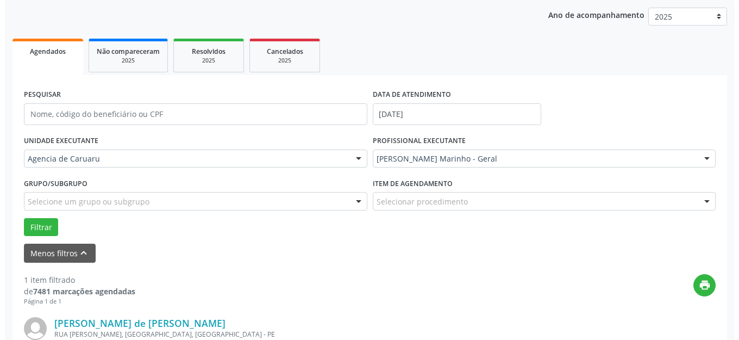
scroll to position [275, 0]
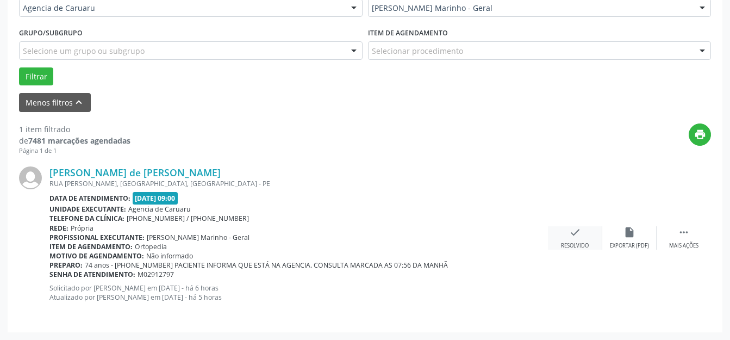
click at [577, 238] on div "check Resolvido" at bounding box center [575, 237] width 54 height 23
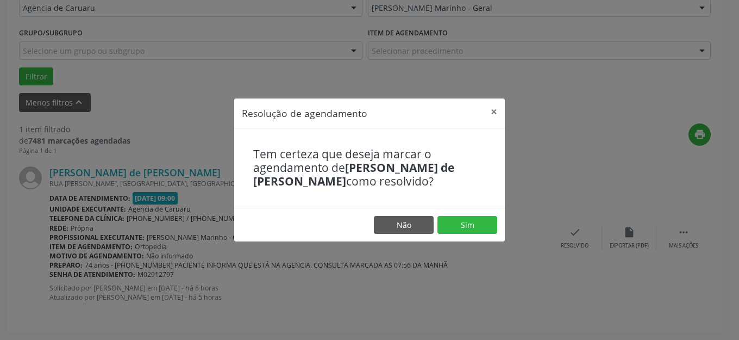
click at [453, 214] on footer "Não Sim" at bounding box center [369, 225] width 271 height 34
click at [455, 213] on footer "Não Sim" at bounding box center [369, 225] width 271 height 34
click at [461, 221] on button "Sim" at bounding box center [468, 225] width 60 height 18
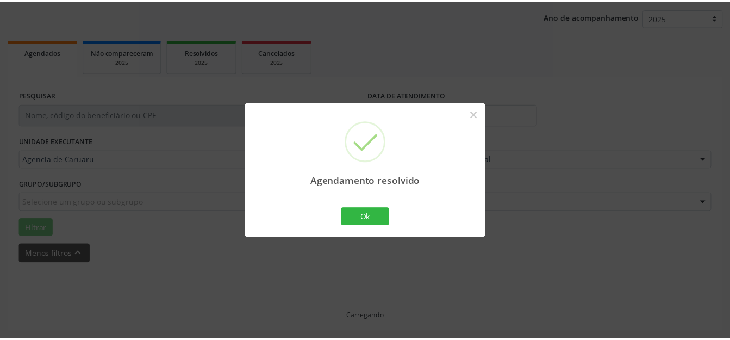
scroll to position [123, 0]
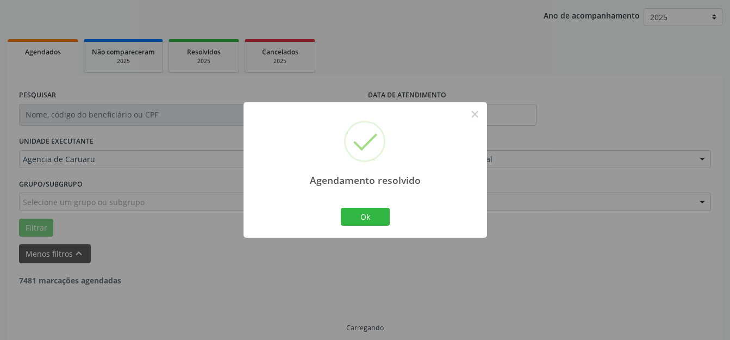
click at [362, 204] on div "Agendamento resolvido × Ok Cancel" at bounding box center [366, 169] width 244 height 135
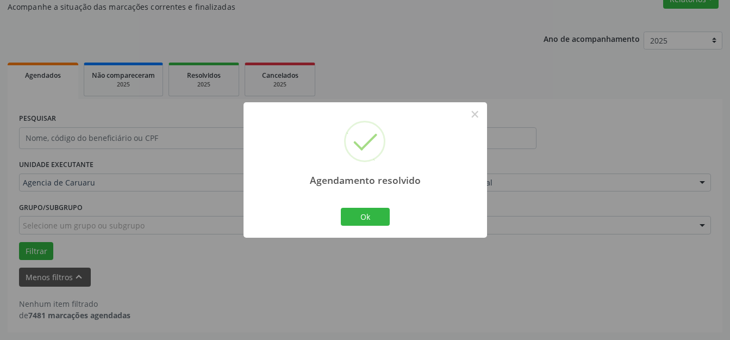
scroll to position [100, 0]
click at [371, 216] on button "Ok" at bounding box center [365, 217] width 49 height 18
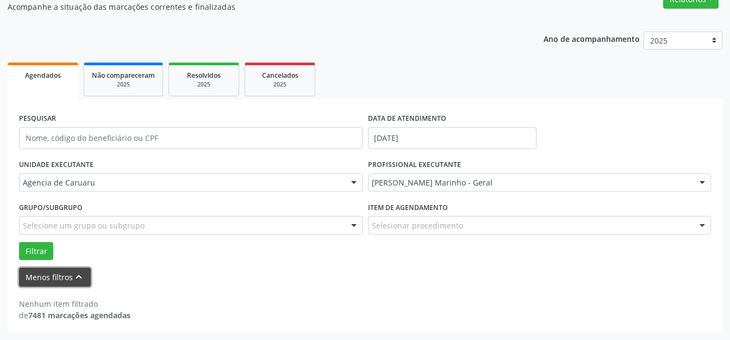
click at [48, 273] on button "Menos filtros keyboard_arrow_up" at bounding box center [55, 276] width 72 height 19
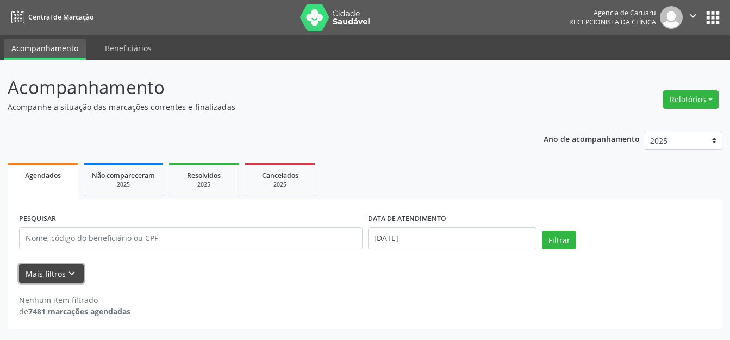
scroll to position [0, 0]
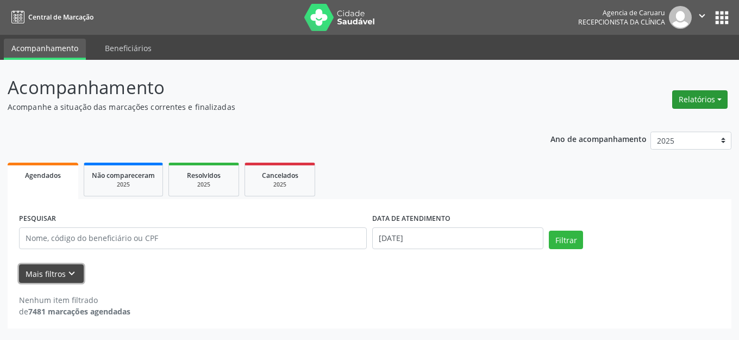
click at [697, 91] on button "Relatórios" at bounding box center [700, 99] width 55 height 18
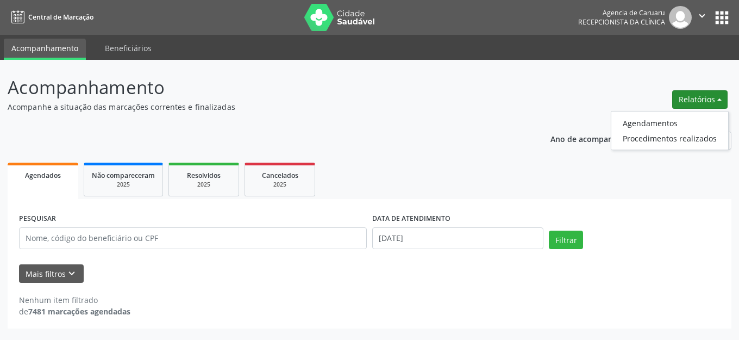
drag, startPoint x: 525, startPoint y: 116, endPoint x: 533, endPoint y: 110, distance: 9.7
click at [525, 116] on div "Acompanhamento Acompanhe a situação das marcações correntes e finalizadas Relat…" at bounding box center [370, 201] width 724 height 254
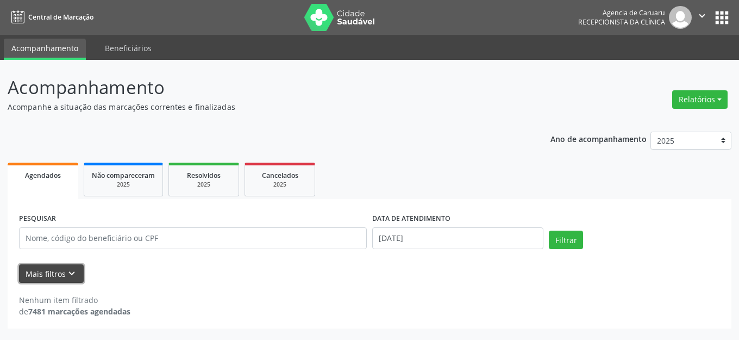
click at [74, 266] on button "Mais filtros keyboard_arrow_down" at bounding box center [51, 273] width 65 height 19
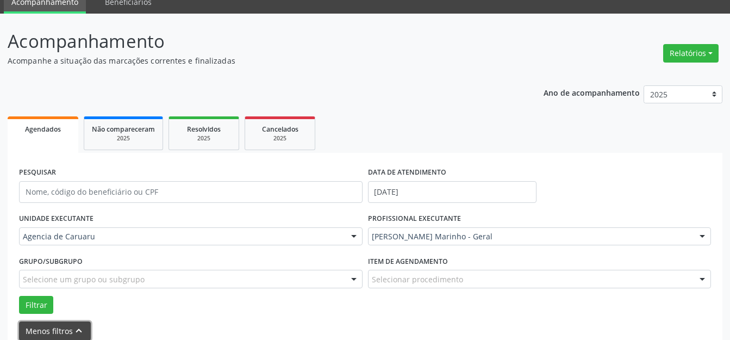
scroll to position [100, 0]
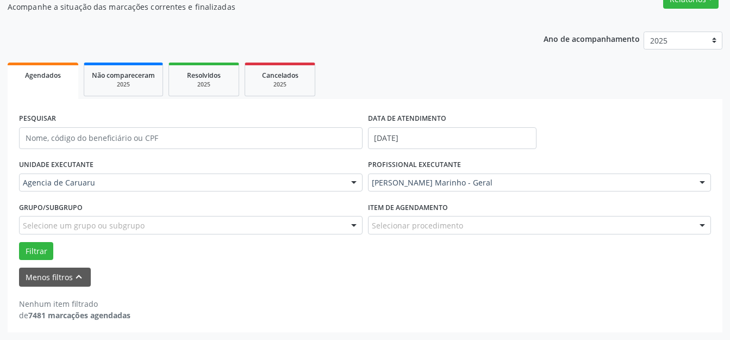
click at [409, 175] on div "[PERSON_NAME] Marinho - Geral" at bounding box center [540, 182] width 344 height 18
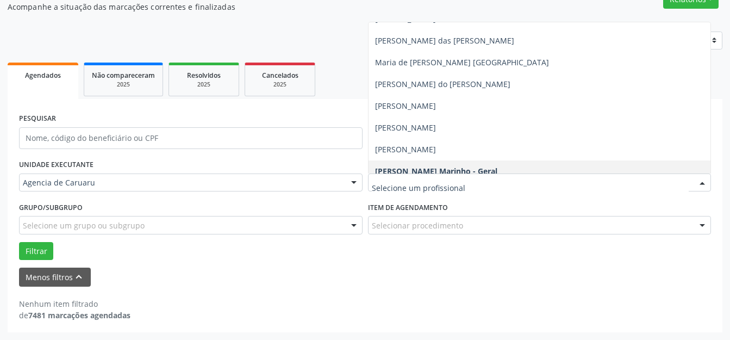
scroll to position [545, 0]
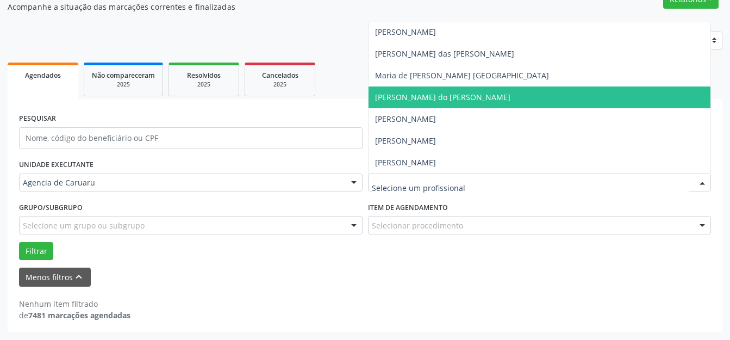
click at [438, 107] on span "[PERSON_NAME] do [PERSON_NAME]" at bounding box center [540, 97] width 343 height 22
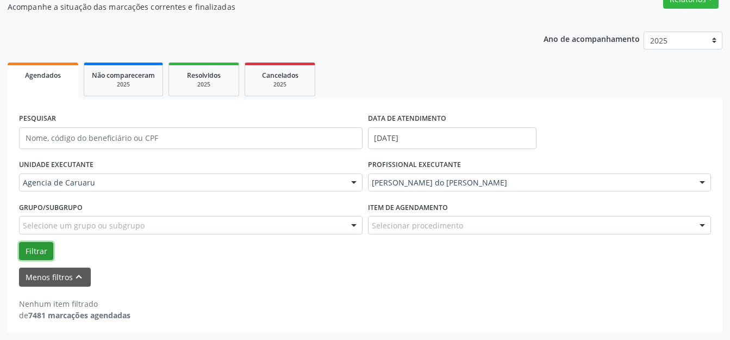
click at [45, 249] on button "Filtrar" at bounding box center [36, 251] width 34 height 18
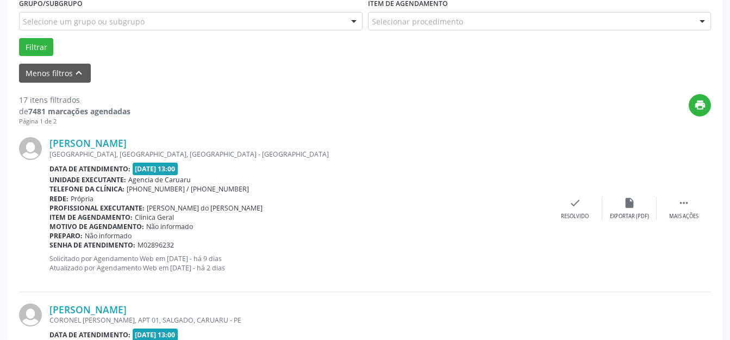
scroll to position [372, 0]
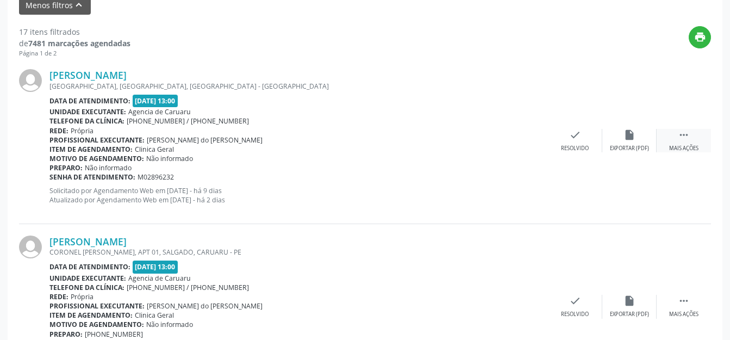
click at [685, 129] on icon "" at bounding box center [684, 135] width 12 height 12
click at [654, 135] on div "alarm_off Não compareceu" at bounding box center [629, 140] width 54 height 23
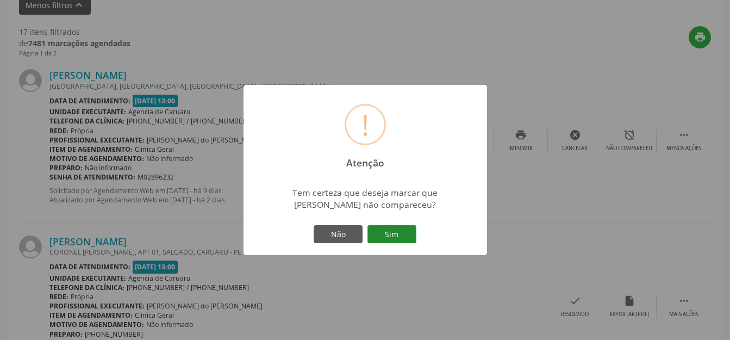
click at [390, 236] on button "Sim" at bounding box center [392, 234] width 49 height 18
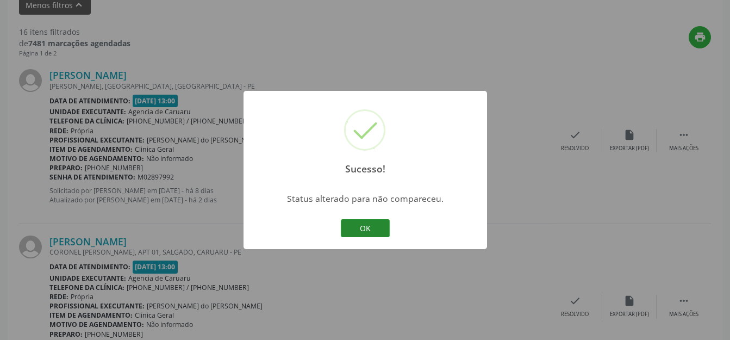
click at [376, 228] on button "OK" at bounding box center [365, 228] width 49 height 18
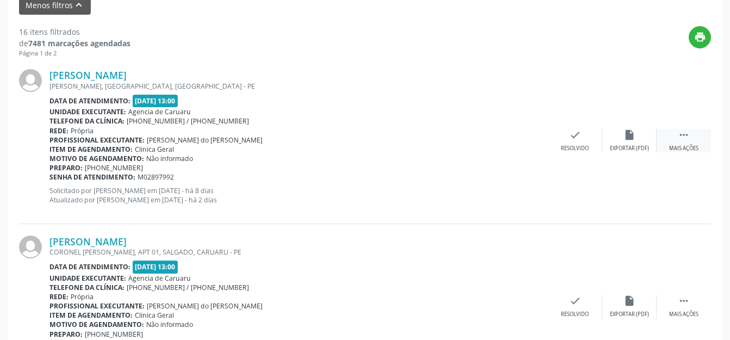
click at [682, 132] on icon "" at bounding box center [684, 135] width 12 height 12
click at [378, 151] on div "Item de agendamento: Clinica Geral" at bounding box center [216, 149] width 335 height 9
click at [410, 141] on div "check Resolvido" at bounding box center [412, 140] width 54 height 23
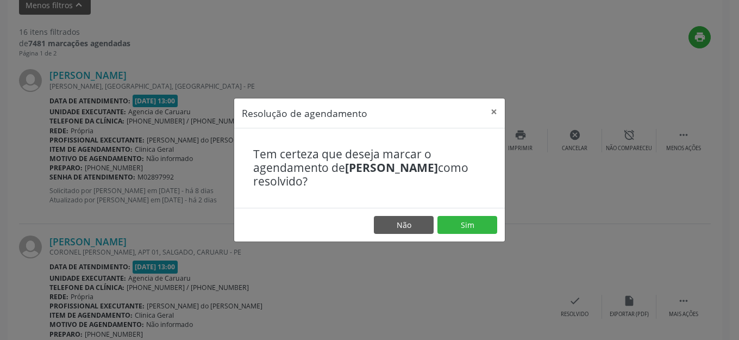
click at [471, 215] on footer "Não Sim" at bounding box center [369, 225] width 271 height 34
click at [471, 218] on button "Sim" at bounding box center [468, 225] width 60 height 18
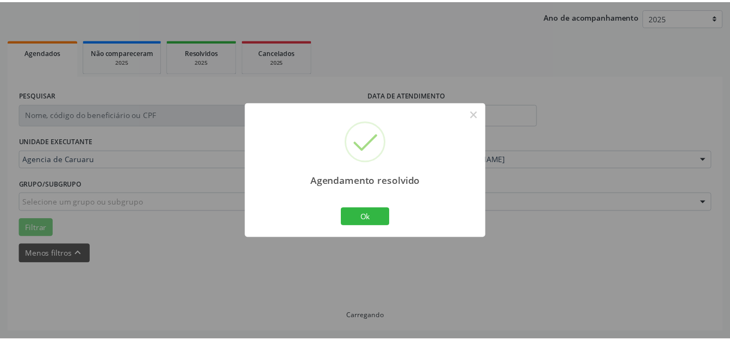
scroll to position [135, 0]
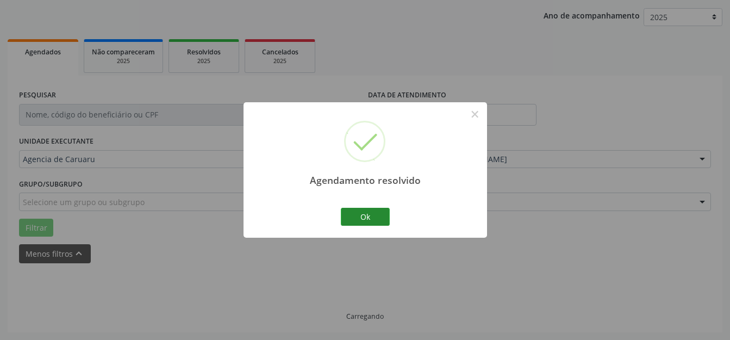
click at [369, 229] on div "Agendamento resolvido × Ok Cancel" at bounding box center [366, 169] width 244 height 135
click at [370, 213] on button "Ok" at bounding box center [365, 217] width 49 height 18
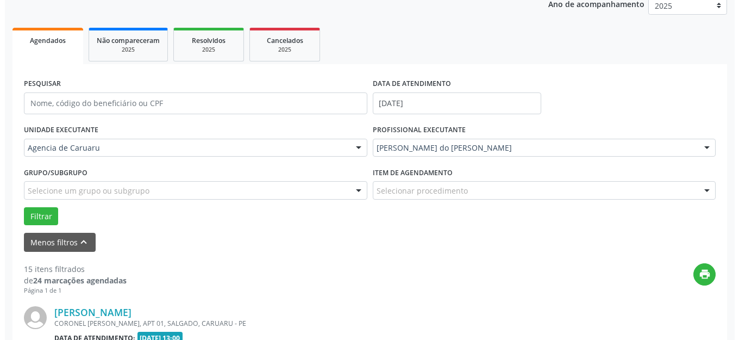
scroll to position [372, 0]
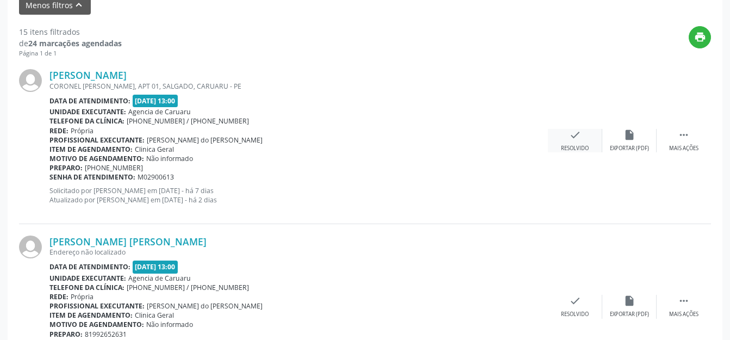
click at [567, 139] on div "check Resolvido" at bounding box center [575, 140] width 54 height 23
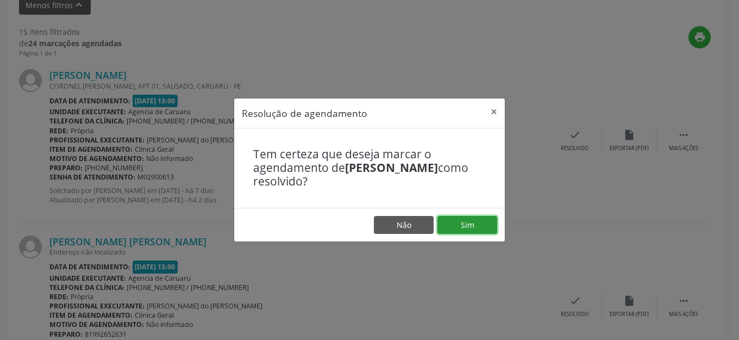
click at [478, 216] on button "Sim" at bounding box center [468, 225] width 60 height 18
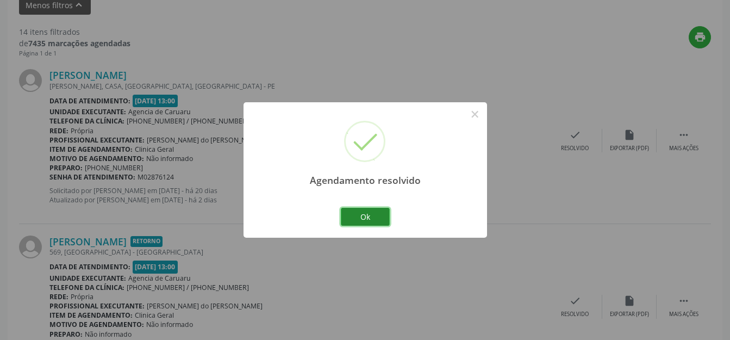
click at [365, 211] on button "Ok" at bounding box center [365, 217] width 49 height 18
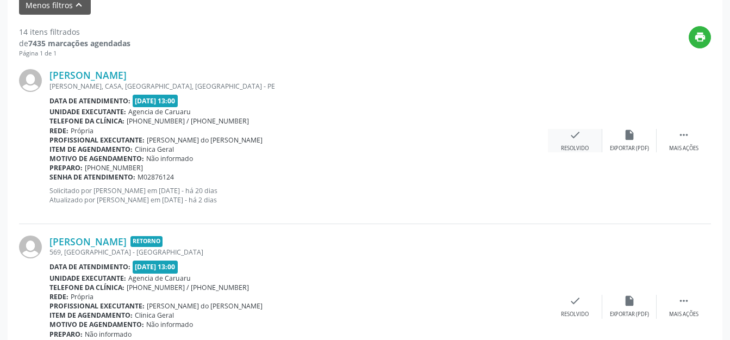
click at [568, 145] on div "Resolvido" at bounding box center [575, 149] width 28 height 8
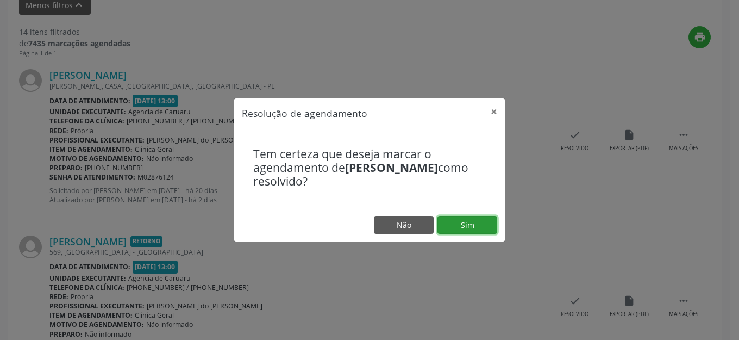
click at [455, 226] on button "Sim" at bounding box center [468, 225] width 60 height 18
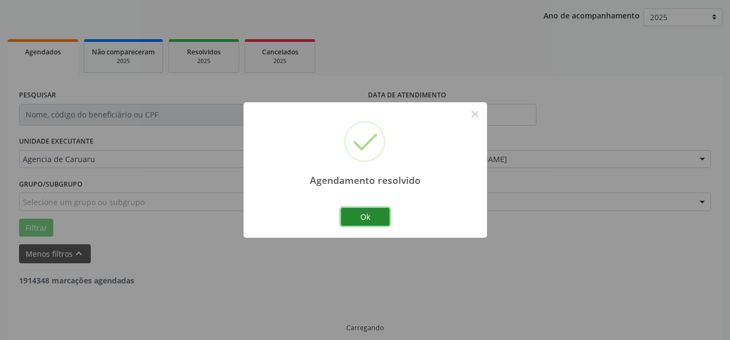
click at [373, 216] on button "Ok" at bounding box center [365, 217] width 49 height 18
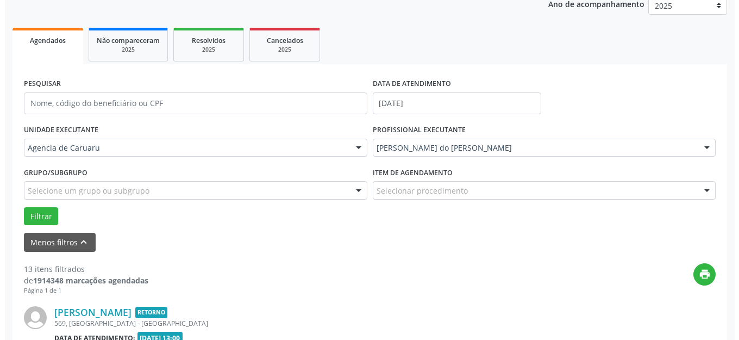
scroll to position [244, 0]
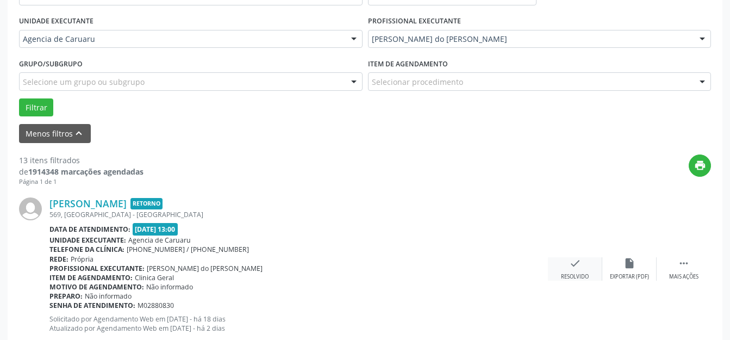
click at [579, 265] on icon "check" at bounding box center [575, 263] width 12 height 12
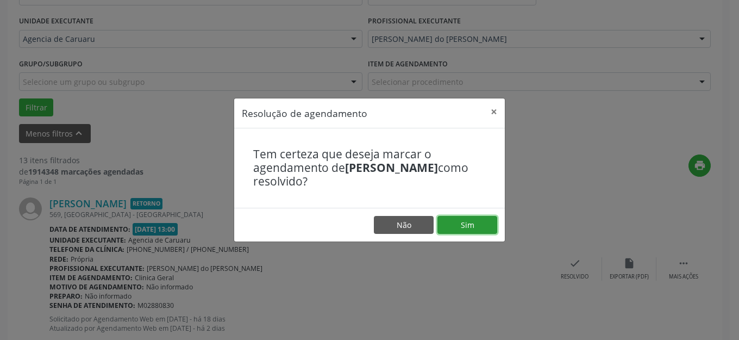
click at [478, 231] on button "Sim" at bounding box center [468, 225] width 60 height 18
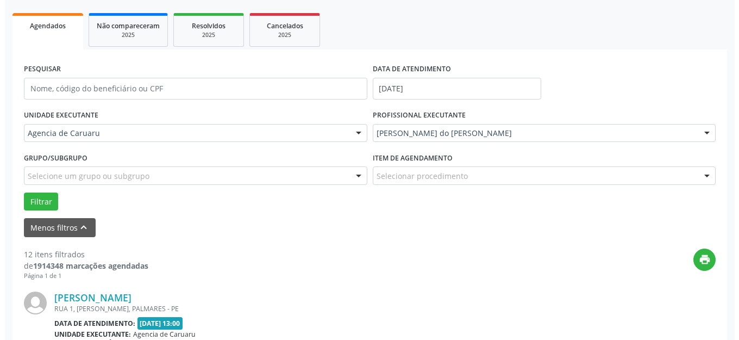
scroll to position [189, 0]
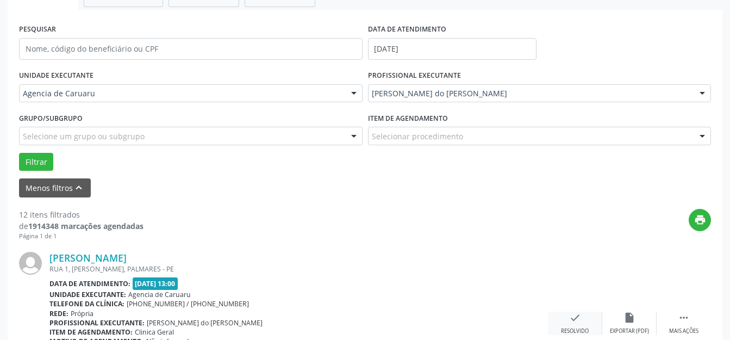
click at [572, 321] on icon "check" at bounding box center [575, 318] width 12 height 12
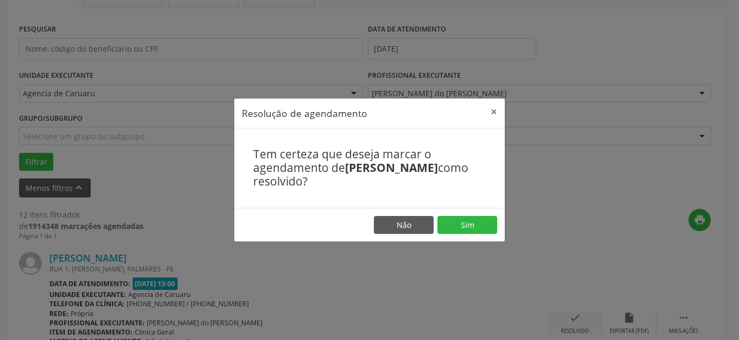
click at [475, 239] on footer "Não Sim" at bounding box center [369, 225] width 271 height 34
click at [475, 231] on button "Sim" at bounding box center [468, 225] width 60 height 18
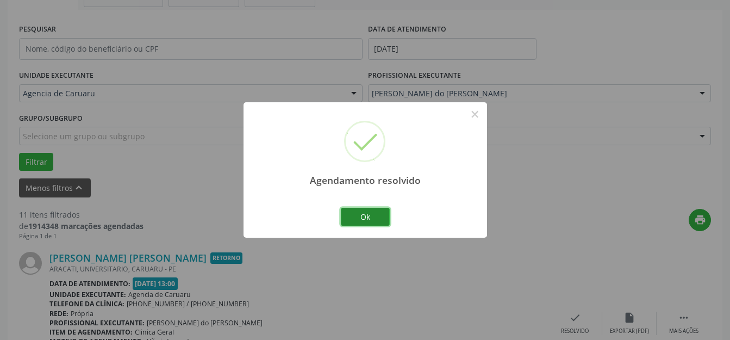
click at [365, 220] on button "Ok" at bounding box center [365, 217] width 49 height 18
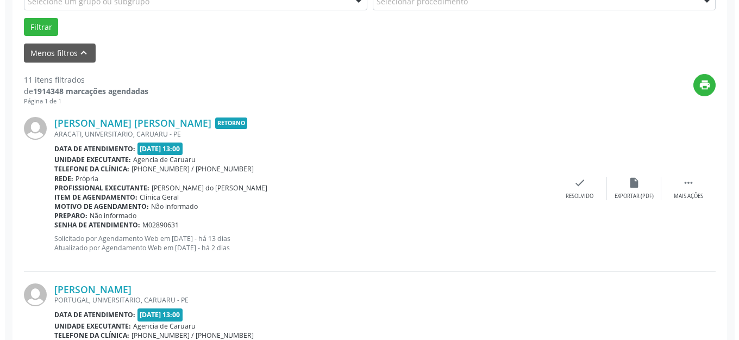
scroll to position [407, 0]
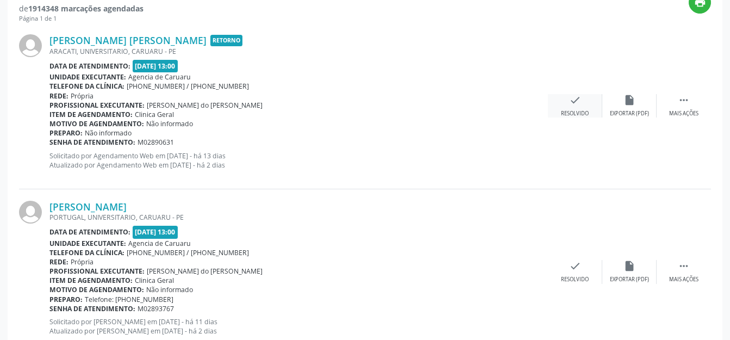
click at [594, 116] on div "check Resolvido" at bounding box center [575, 105] width 54 height 23
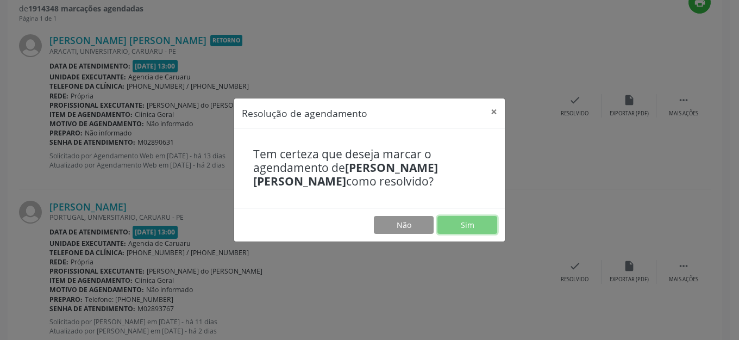
click at [476, 229] on button "Sim" at bounding box center [468, 225] width 60 height 18
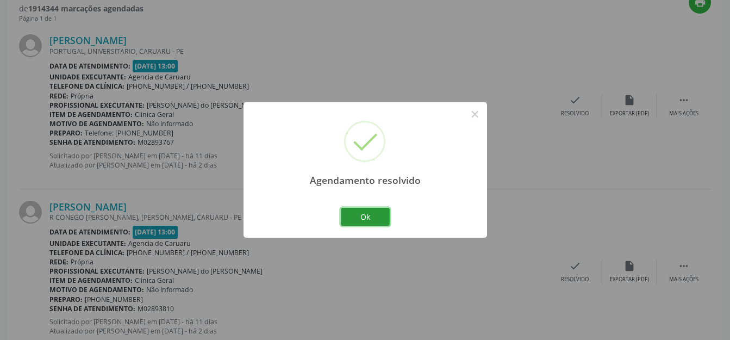
click at [357, 209] on button "Ok" at bounding box center [365, 217] width 49 height 18
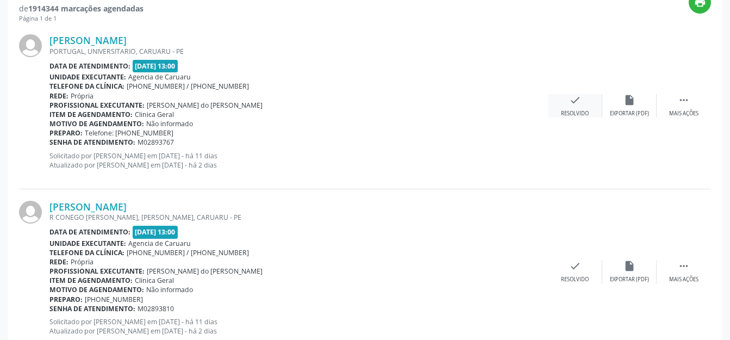
click at [571, 97] on icon "check" at bounding box center [575, 100] width 12 height 12
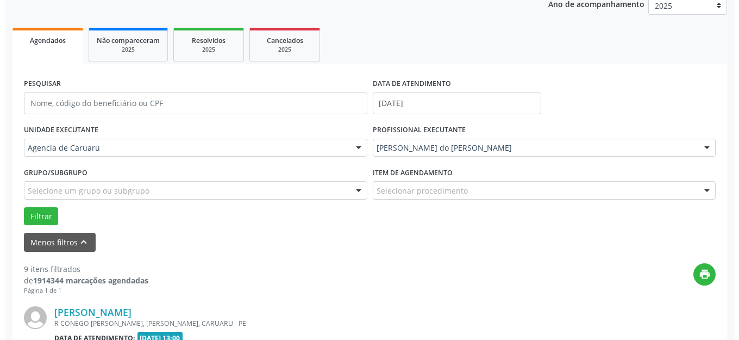
scroll to position [298, 0]
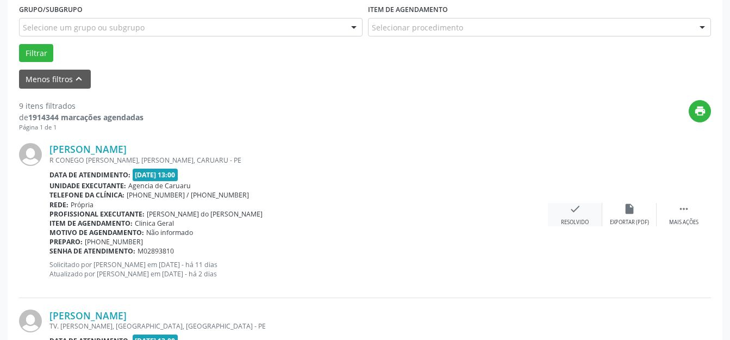
click at [562, 219] on div "Resolvido" at bounding box center [575, 223] width 28 height 8
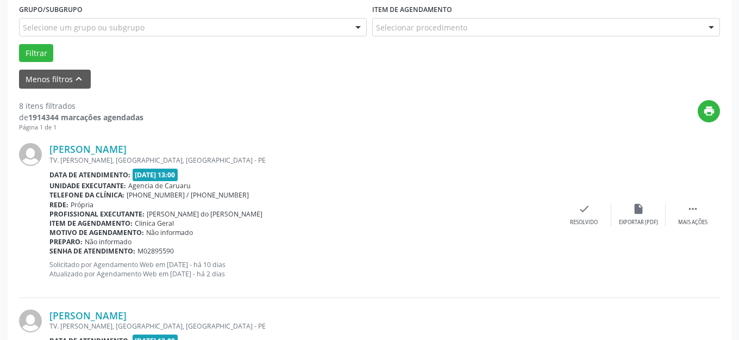
scroll to position [244, 0]
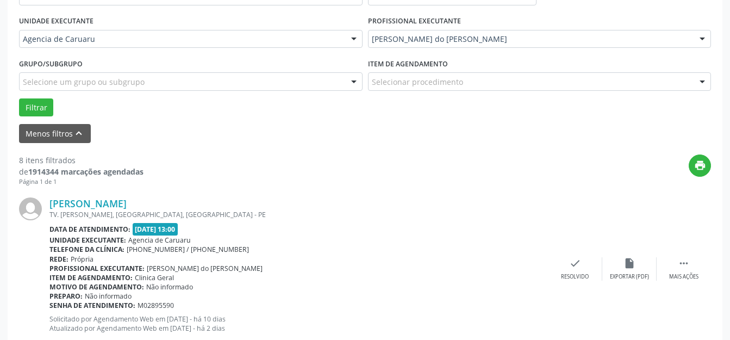
click at [583, 254] on div "[PERSON_NAME] TV. [PERSON_NAME], [GEOGRAPHIC_DATA], [GEOGRAPHIC_DATA] - PE Data…" at bounding box center [365, 269] width 692 height 166
click at [583, 260] on div "check Resolvido" at bounding box center [575, 268] width 54 height 23
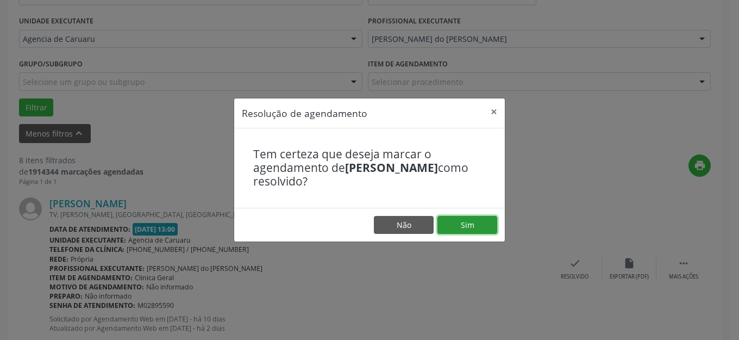
click at [457, 219] on button "Sim" at bounding box center [468, 225] width 60 height 18
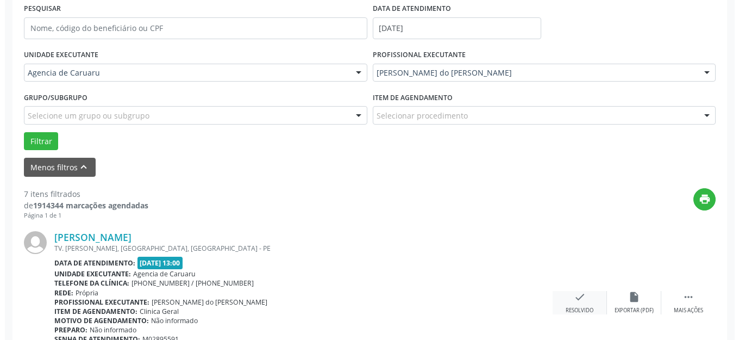
scroll to position [298, 0]
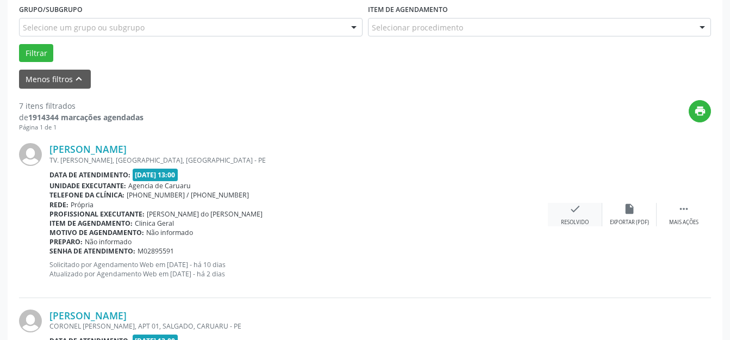
click at [567, 212] on div "check Resolvido" at bounding box center [575, 214] width 54 height 23
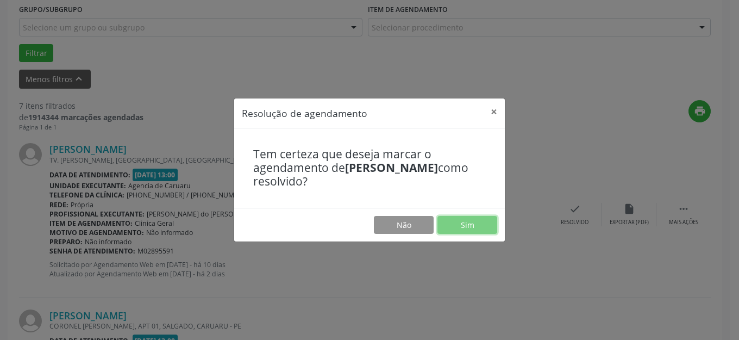
click at [486, 219] on button "Sim" at bounding box center [468, 225] width 60 height 18
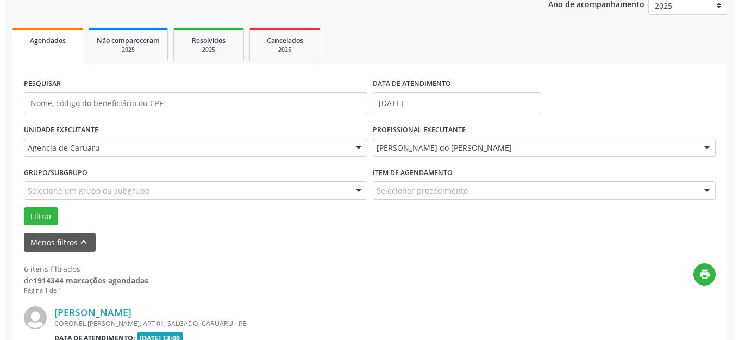
scroll to position [189, 0]
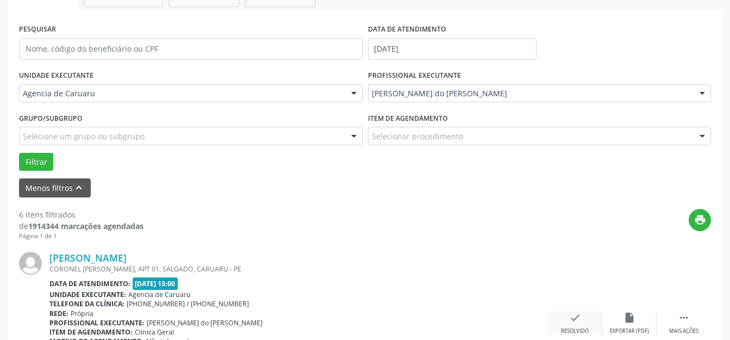
click at [569, 329] on div "Resolvido" at bounding box center [575, 331] width 28 height 8
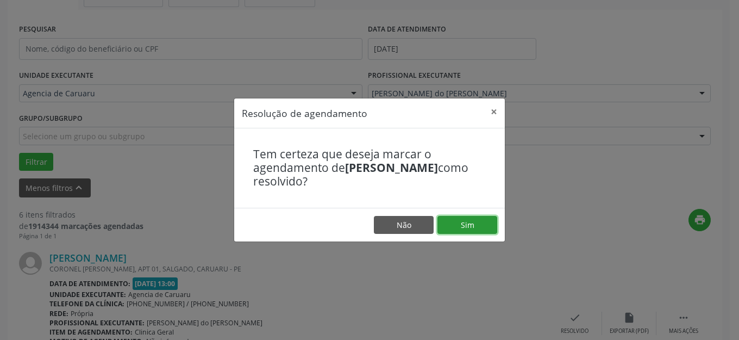
click at [443, 222] on button "Sim" at bounding box center [468, 225] width 60 height 18
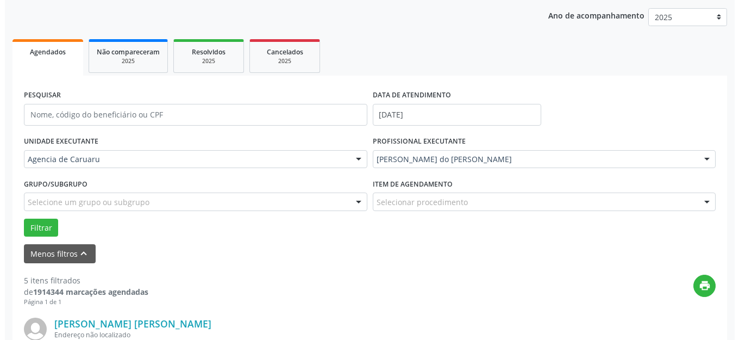
scroll to position [287, 0]
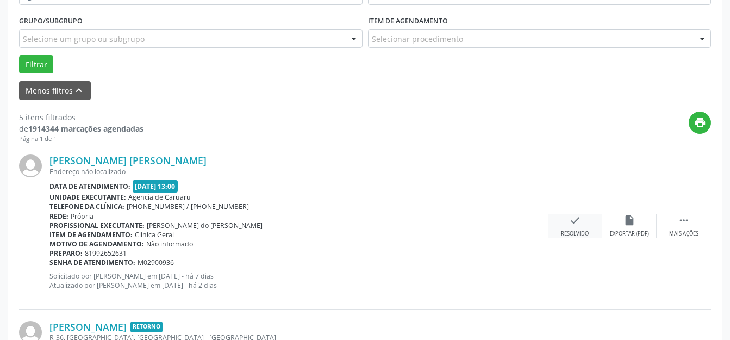
click at [564, 221] on div "check Resolvido" at bounding box center [575, 225] width 54 height 23
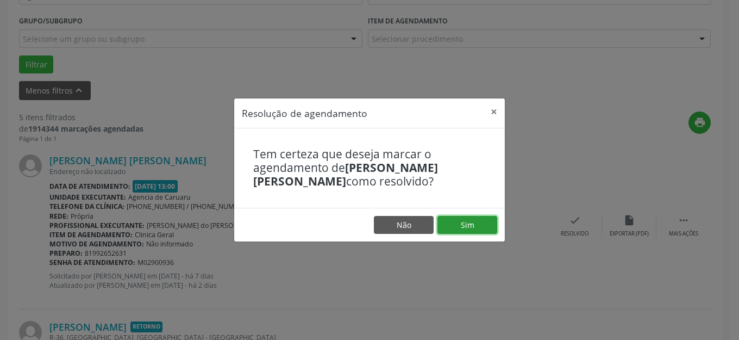
click at [458, 228] on button "Sim" at bounding box center [468, 225] width 60 height 18
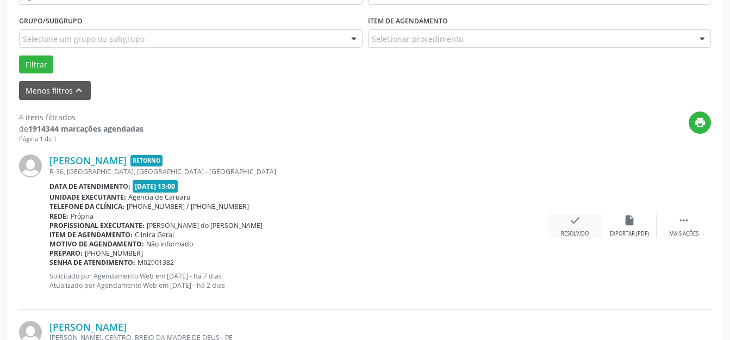
click at [564, 225] on div "check Resolvido" at bounding box center [575, 225] width 54 height 23
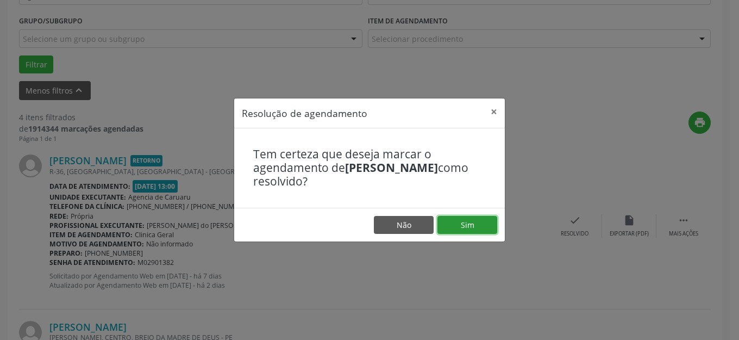
click at [488, 219] on button "Sim" at bounding box center [468, 225] width 60 height 18
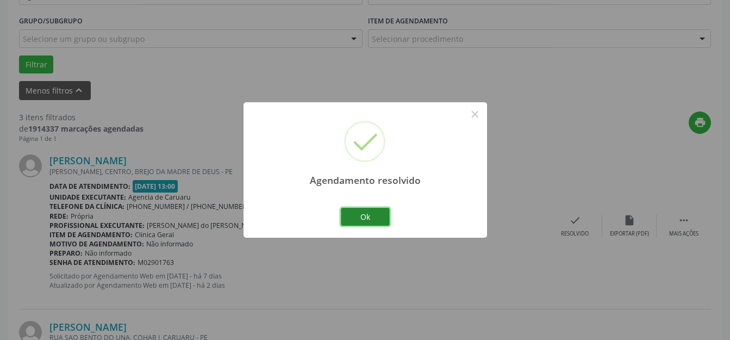
click at [385, 215] on button "Ok" at bounding box center [365, 217] width 49 height 18
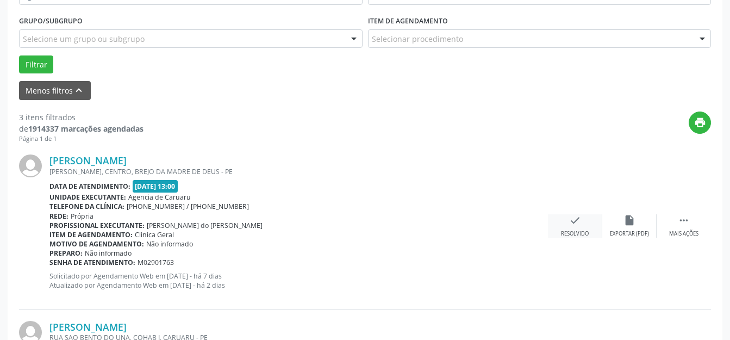
click at [559, 225] on div "check Resolvido" at bounding box center [575, 225] width 54 height 23
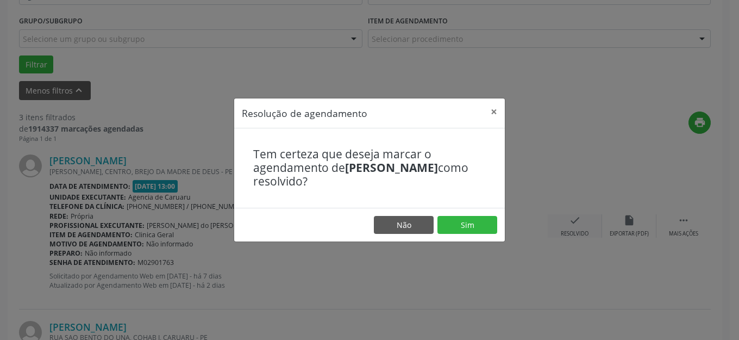
click at [472, 222] on button "Sim" at bounding box center [468, 225] width 60 height 18
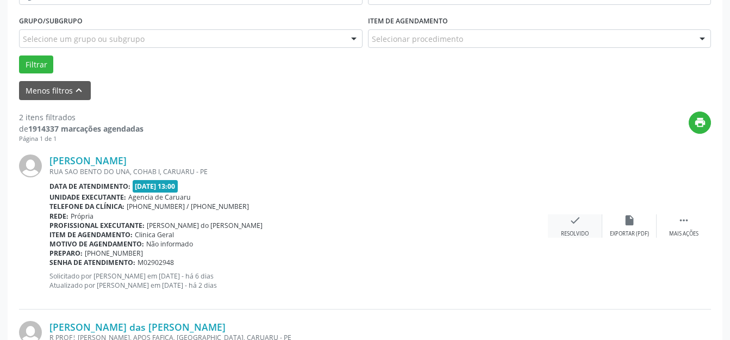
click at [561, 228] on div "check Resolvido" at bounding box center [575, 225] width 54 height 23
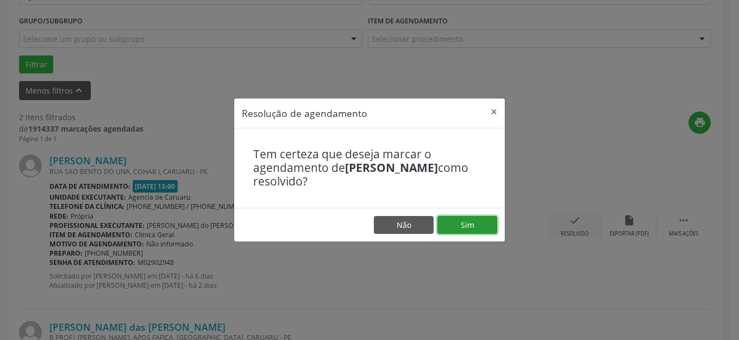
click at [466, 232] on button "Sim" at bounding box center [468, 225] width 60 height 18
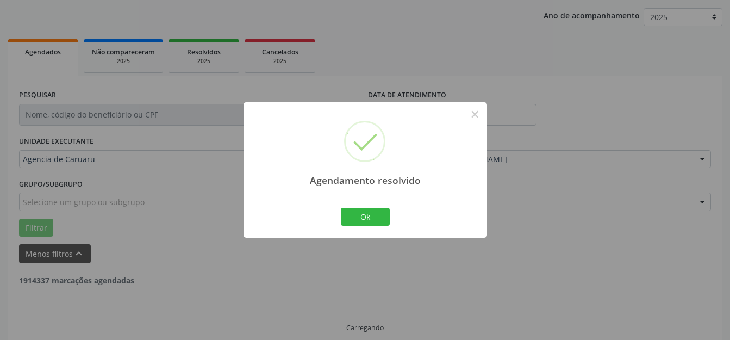
click at [370, 214] on button "Ok" at bounding box center [365, 217] width 49 height 18
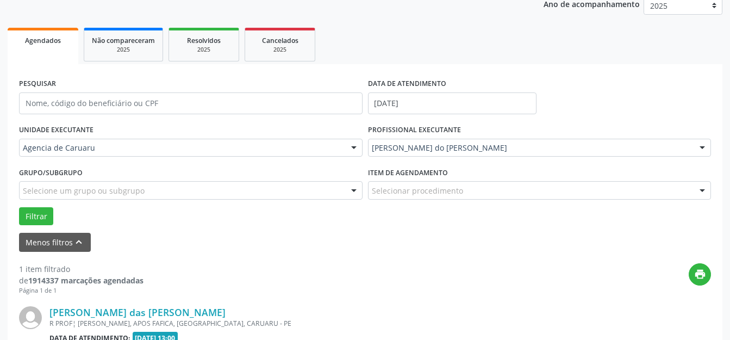
scroll to position [189, 0]
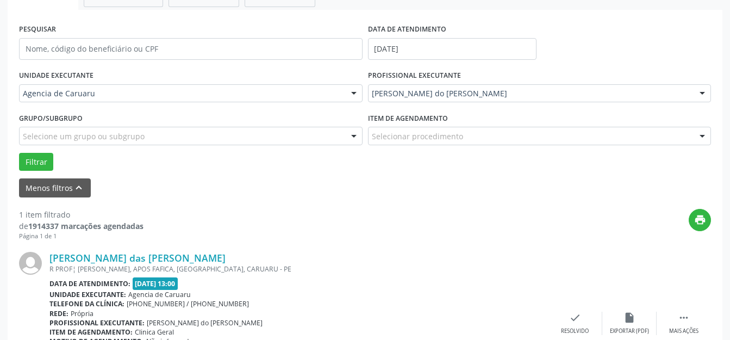
click at [573, 254] on div "[PERSON_NAME] das [PERSON_NAME] R PROF¦ [PERSON_NAME], APOS FAFICA, [GEOGRAPHIC…" at bounding box center [365, 322] width 692 height 165
click at [576, 240] on div "print" at bounding box center [428, 225] width 568 height 32
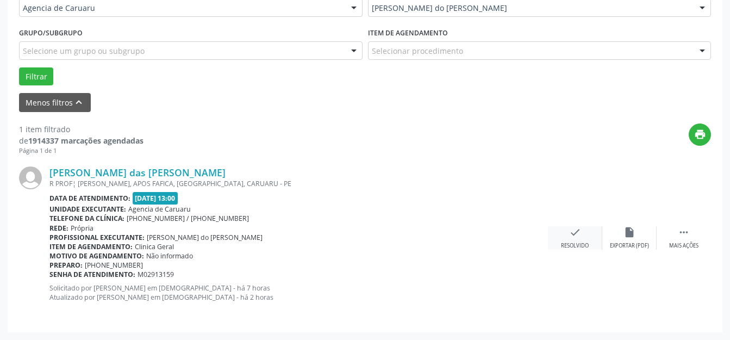
click at [582, 237] on div "check Resolvido" at bounding box center [575, 237] width 54 height 23
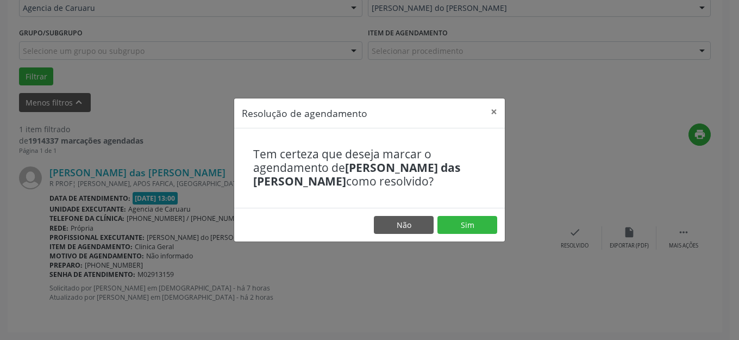
drag, startPoint x: 451, startPoint y: 243, endPoint x: 466, endPoint y: 227, distance: 21.9
click at [452, 243] on div "Resolução de agendamento × Tem certeza que deseja marcar o agendamento de [PERS…" at bounding box center [369, 170] width 739 height 340
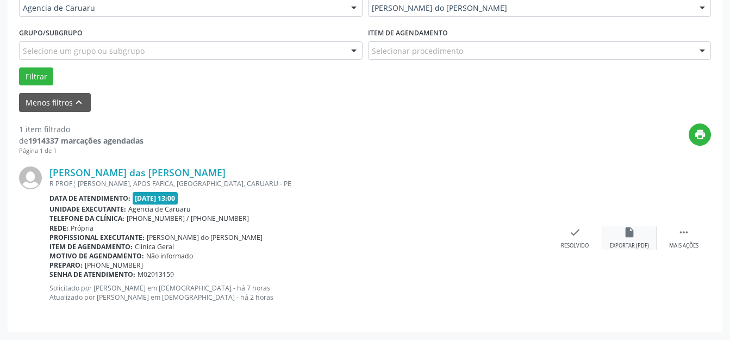
click at [613, 247] on div "Exportar (PDF)" at bounding box center [629, 246] width 39 height 8
click at [576, 238] on icon "check" at bounding box center [575, 232] width 12 height 12
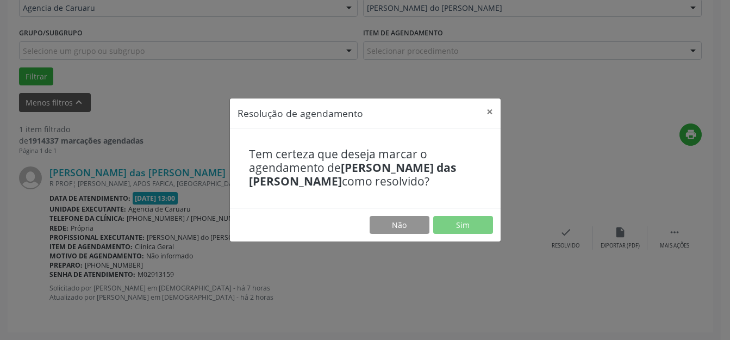
click at [452, 211] on footer "Não Sim" at bounding box center [365, 225] width 271 height 34
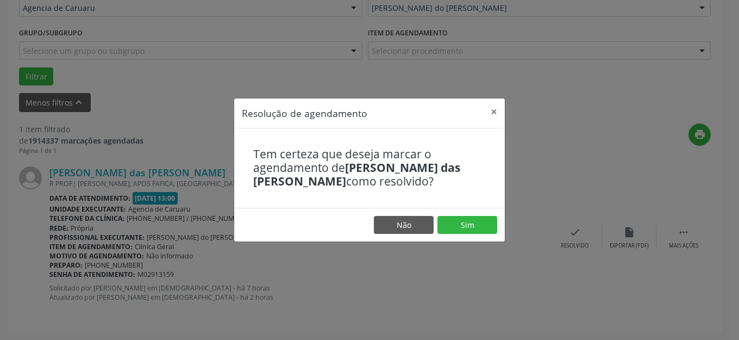
click at [452, 211] on footer "Não Sim" at bounding box center [369, 225] width 271 height 34
click at [462, 221] on div "Resolução de agendamento × Tem certeza que deseja marcar o agendamento de [PERS…" at bounding box center [369, 170] width 739 height 340
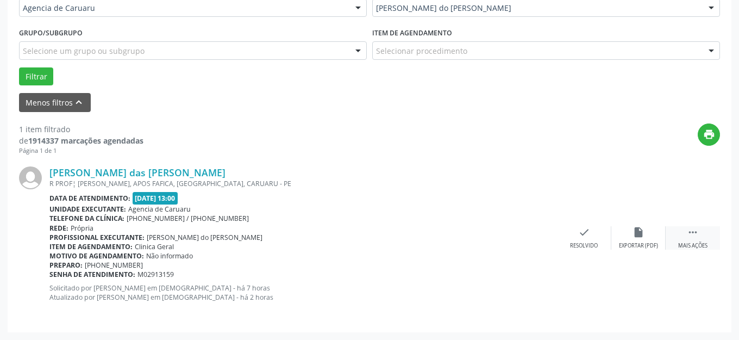
click at [679, 245] on div "Mais ações" at bounding box center [693, 246] width 29 height 8
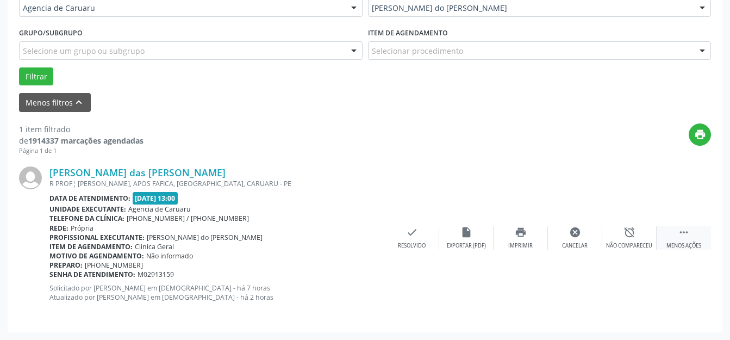
click at [615, 233] on div "alarm_off Não compareceu" at bounding box center [629, 237] width 54 height 23
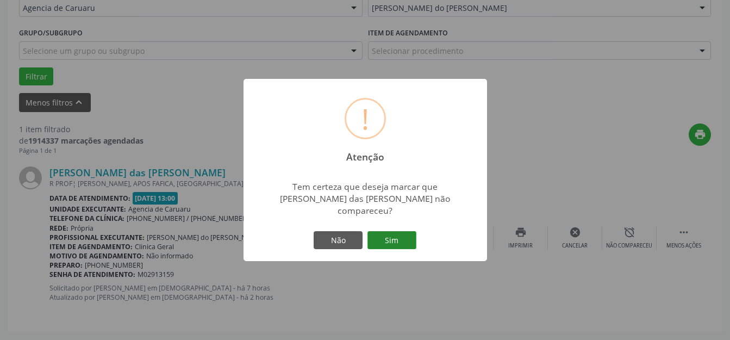
click at [401, 231] on button "Sim" at bounding box center [392, 240] width 49 height 18
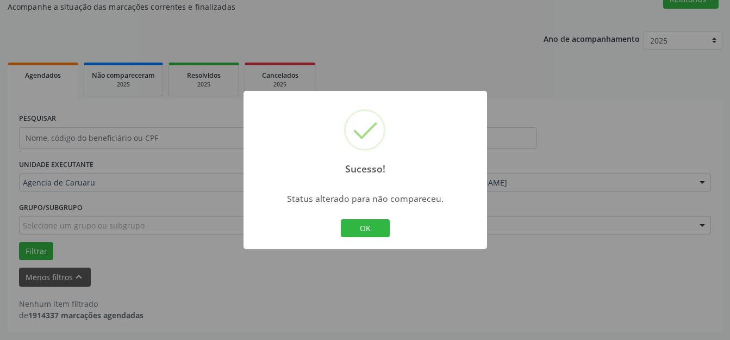
scroll to position [100, 0]
click at [366, 233] on button "OK" at bounding box center [365, 228] width 49 height 18
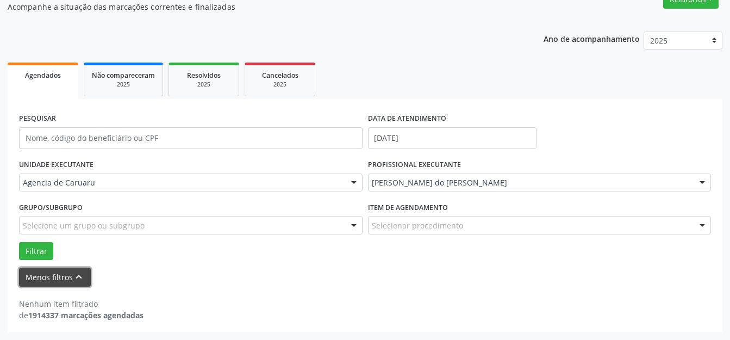
click at [54, 286] on button "Menos filtros keyboard_arrow_up" at bounding box center [55, 276] width 72 height 19
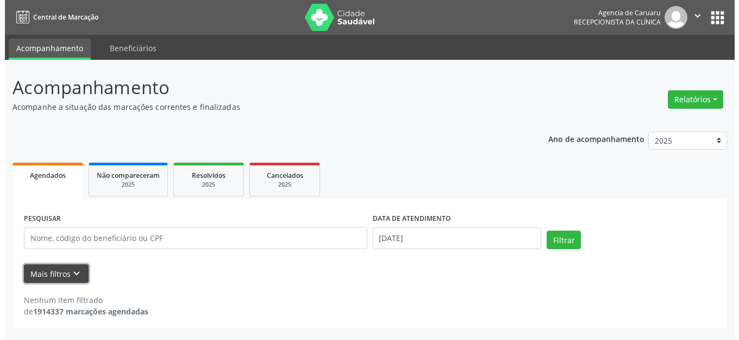
scroll to position [0, 0]
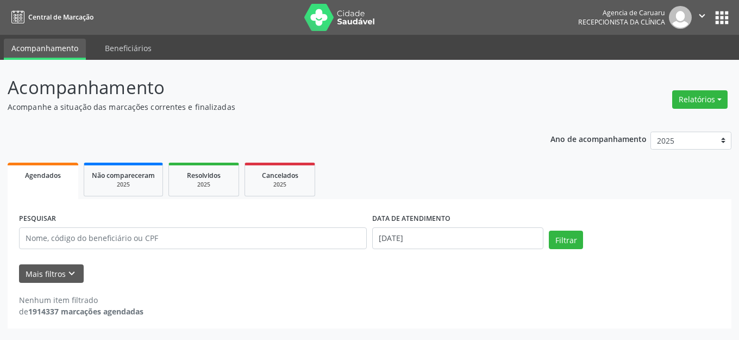
click at [210, 142] on div "Ano de acompanhamento 2025 2024 2023 2022 2021 Agendados Não compareceram 2025 …" at bounding box center [370, 226] width 724 height 205
click at [577, 50] on ul "Acompanhamento Beneficiários" at bounding box center [369, 47] width 739 height 25
click at [225, 94] on p "Acompanhamento" at bounding box center [261, 87] width 507 height 27
click at [468, 140] on div "Ano de acompanhamento 2025 2024 2023 2022 2021 Agendados Não compareceram 2025 …" at bounding box center [370, 226] width 724 height 205
click at [218, 337] on div "Acompanhamento Acompanhe a situação das marcações correntes e finalizadas Relat…" at bounding box center [369, 200] width 739 height 280
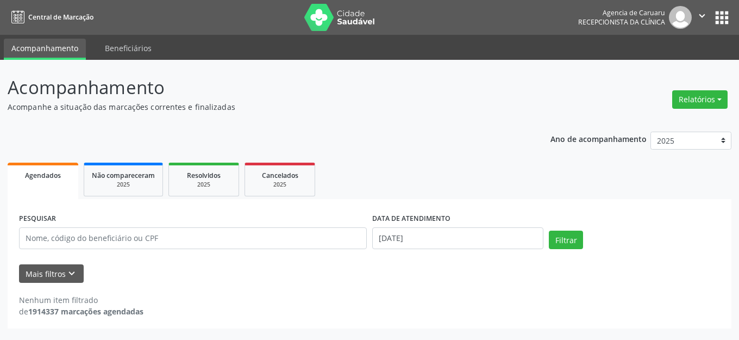
click at [444, 100] on p "Acompanhamento" at bounding box center [261, 87] width 507 height 27
